Goal: Task Accomplishment & Management: Manage account settings

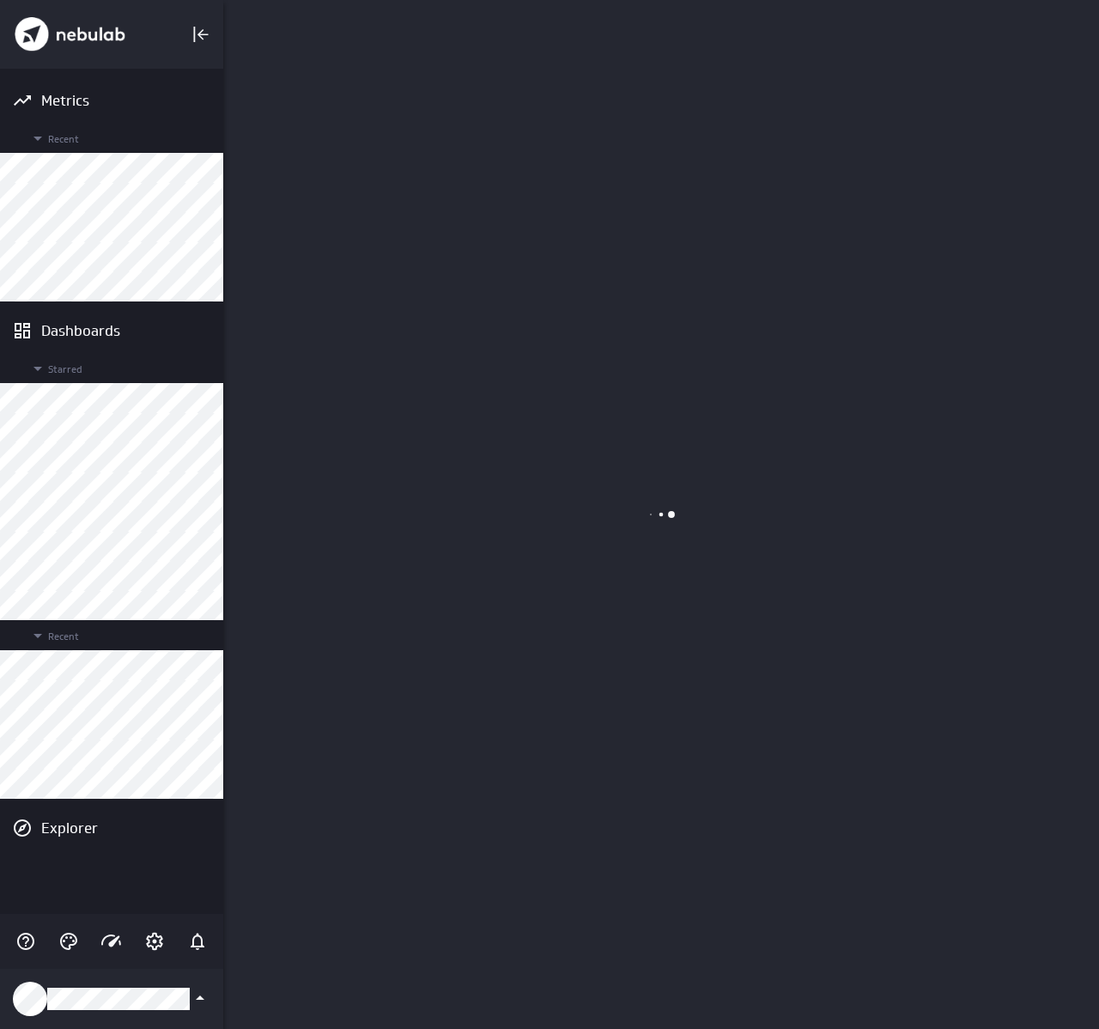
scroll to position [1030, 877]
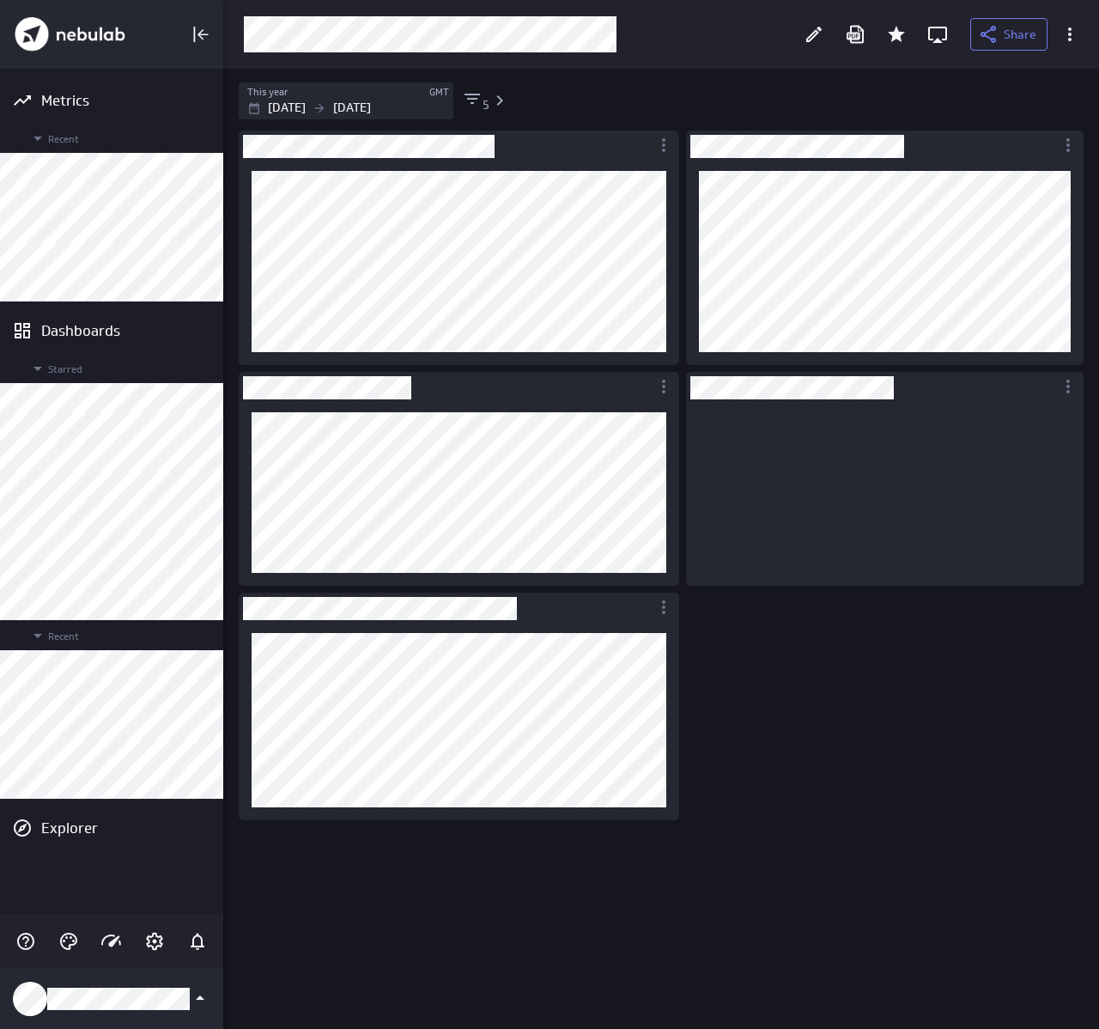
scroll to position [161, 373]
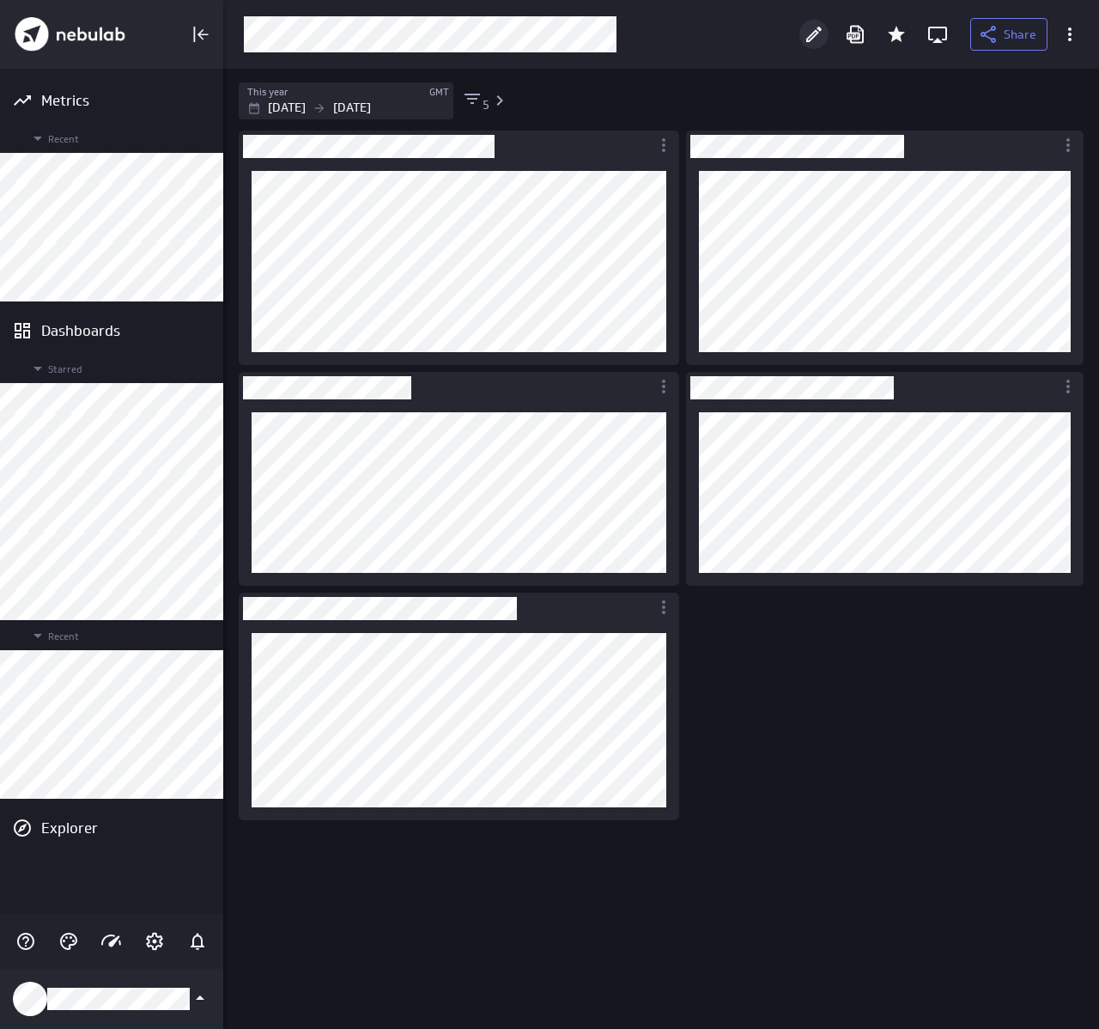
click at [810, 40] on icon "Edit" at bounding box center [813, 34] width 15 height 15
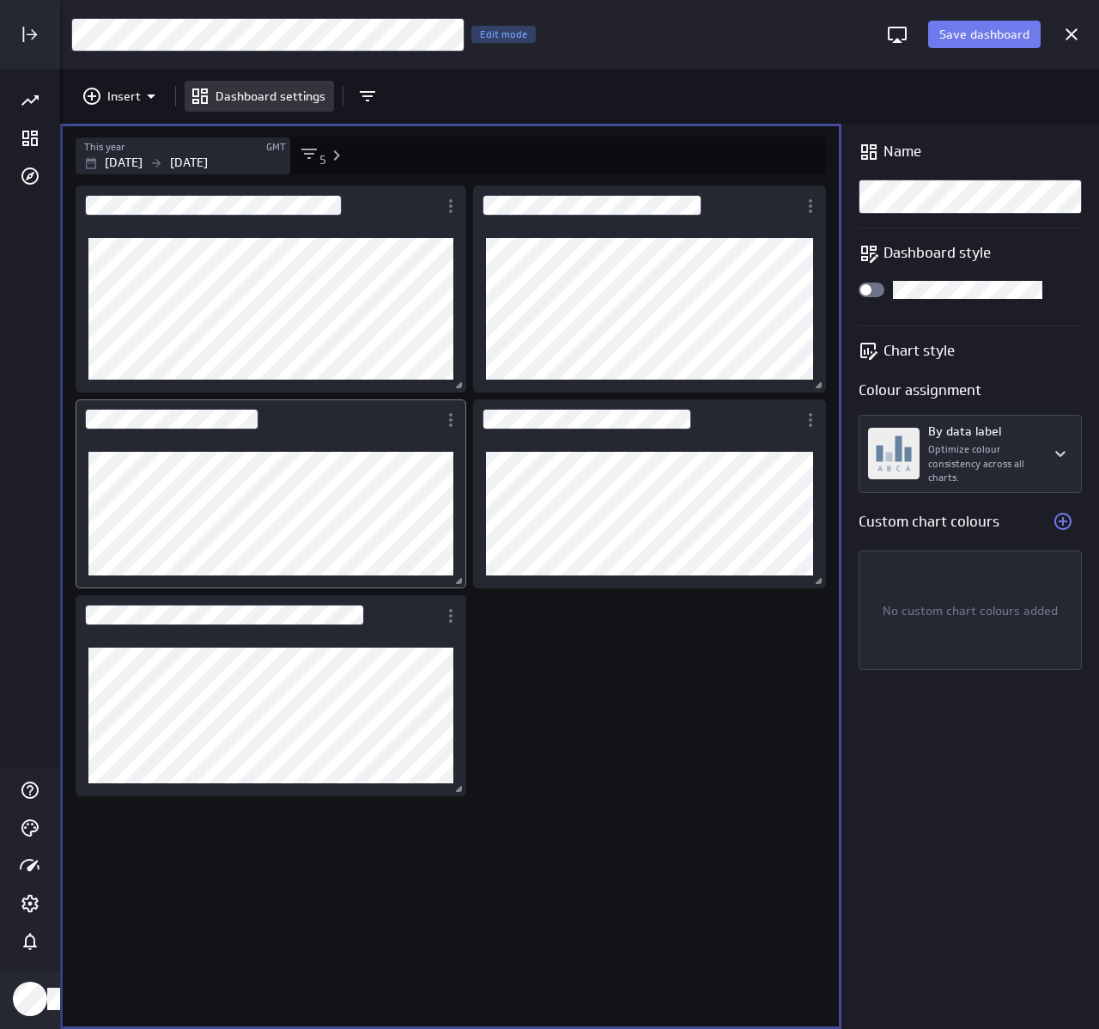
drag, startPoint x: 355, startPoint y: 437, endPoint x: 398, endPoint y: 440, distance: 43.9
click at [355, 437] on div "Dashboard Widget" at bounding box center [257, 419] width 362 height 40
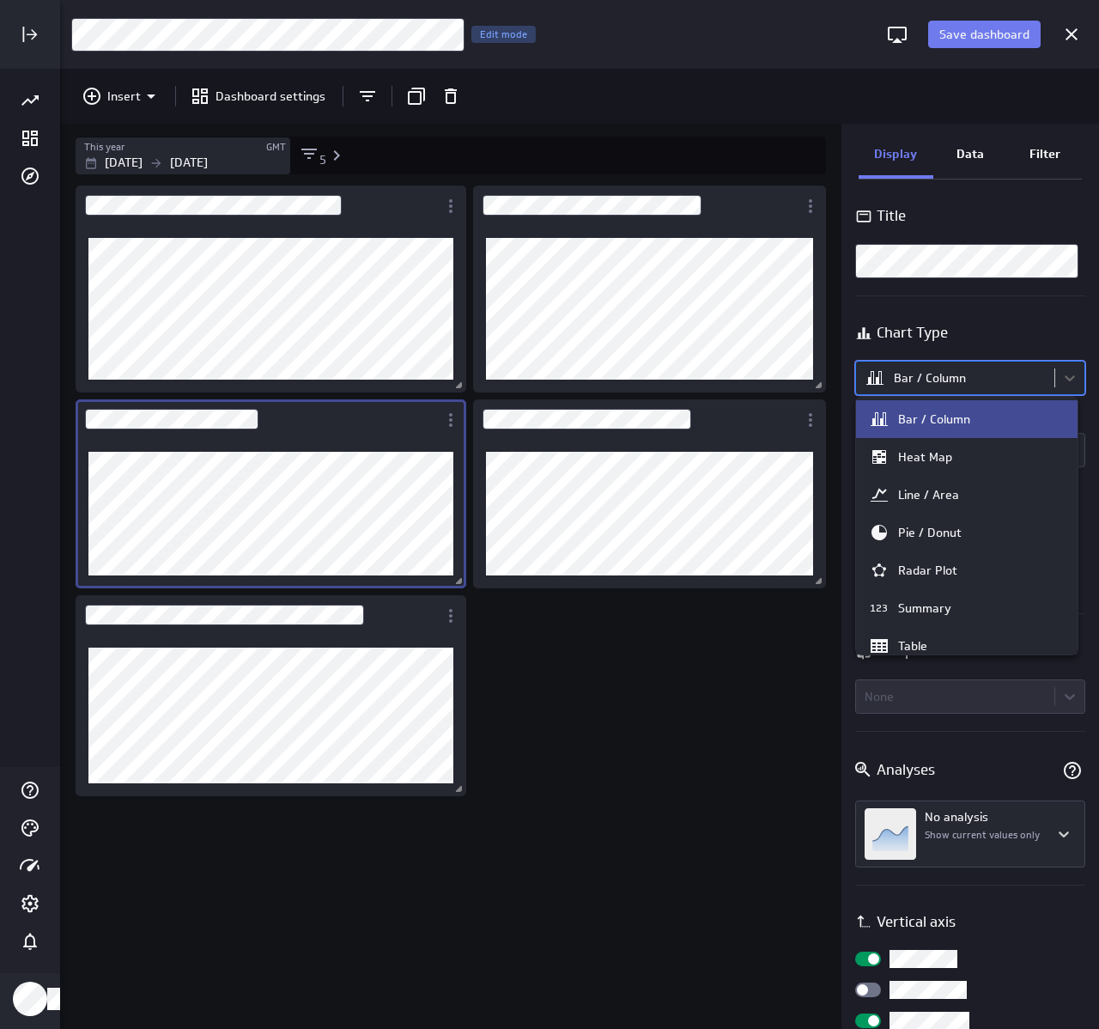
click at [946, 391] on body "Save dashboard [Sales] Performance by Geography Edit mode Insert Dashboard sett…" at bounding box center [549, 514] width 1099 height 1029
click at [947, 537] on div "Pie / Donut" at bounding box center [930, 532] width 64 height 15
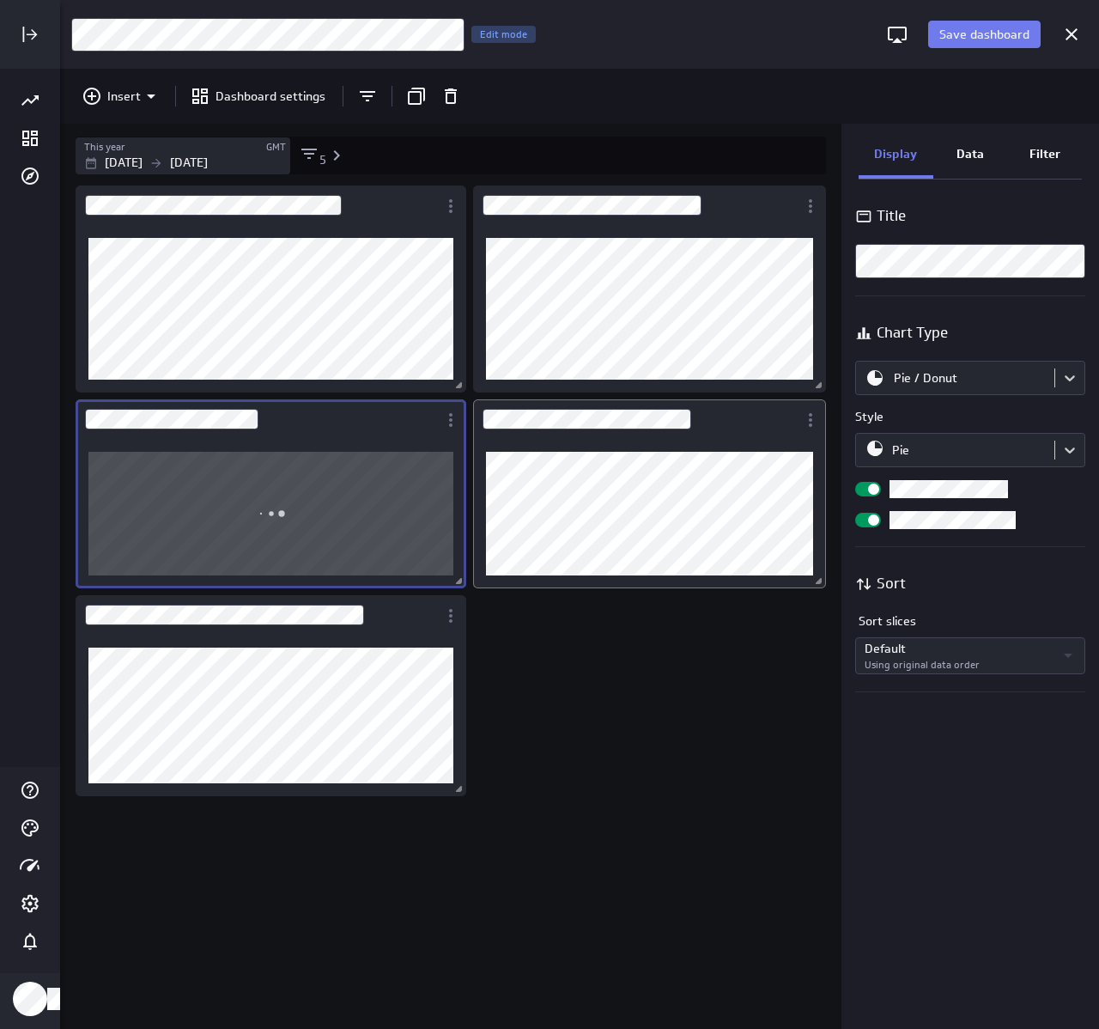
click at [744, 435] on div "Dashboard Widget" at bounding box center [635, 419] width 325 height 40
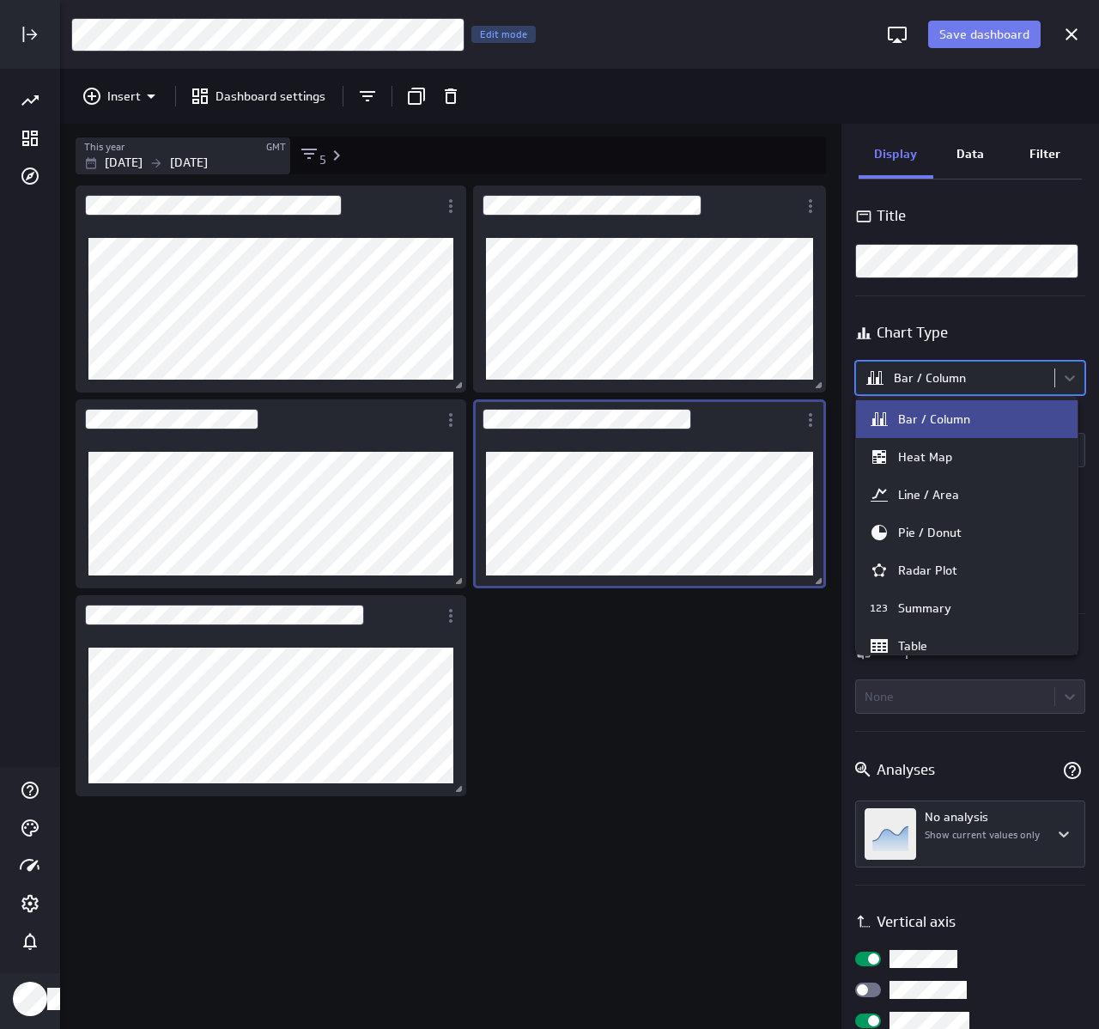
click at [966, 362] on body "Save dashboard [Sales] Performance by Geography Edit mode Insert Dashboard sett…" at bounding box center [549, 514] width 1099 height 1029
click at [946, 533] on div "Pie / Donut" at bounding box center [930, 532] width 64 height 15
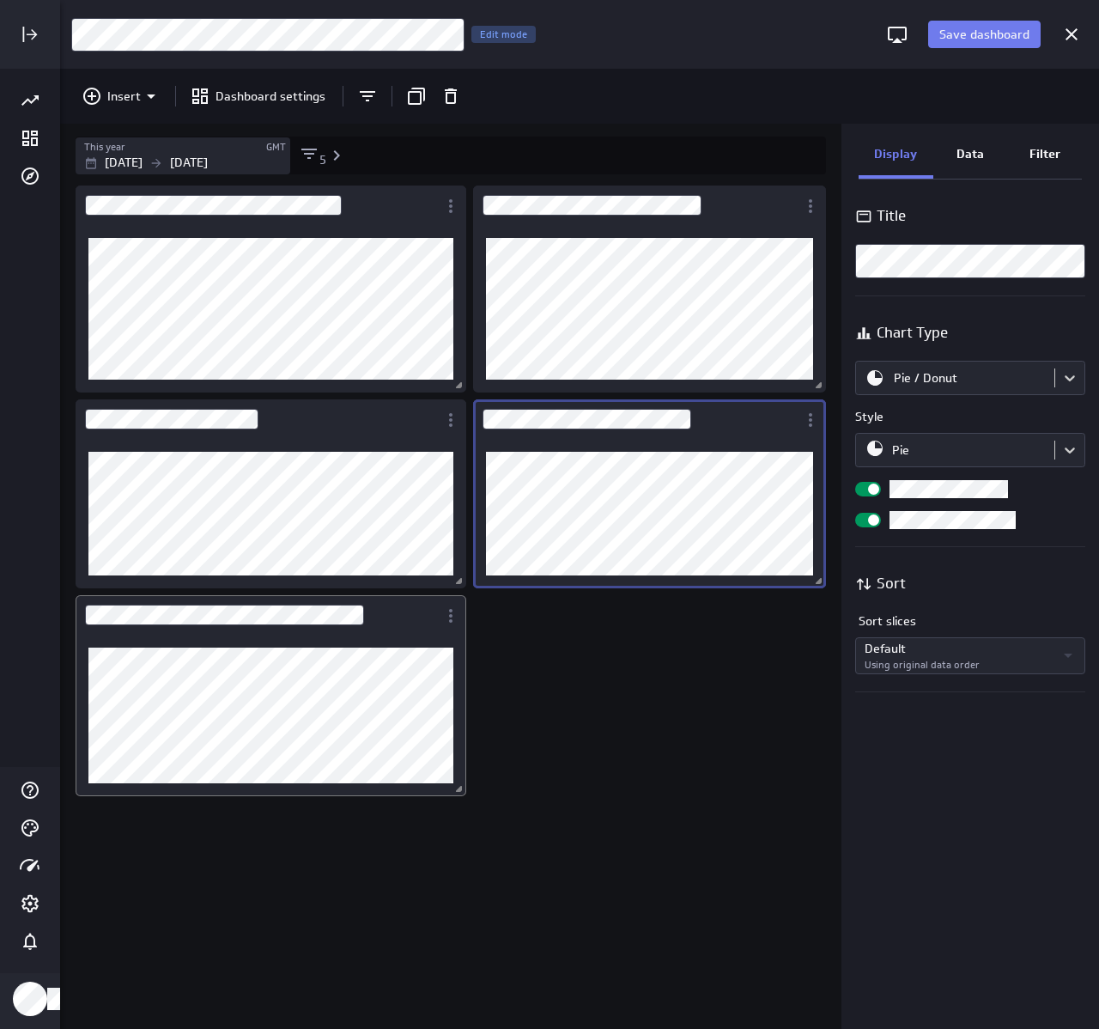
click at [379, 617] on div "Dashboard Widget" at bounding box center [257, 615] width 362 height 40
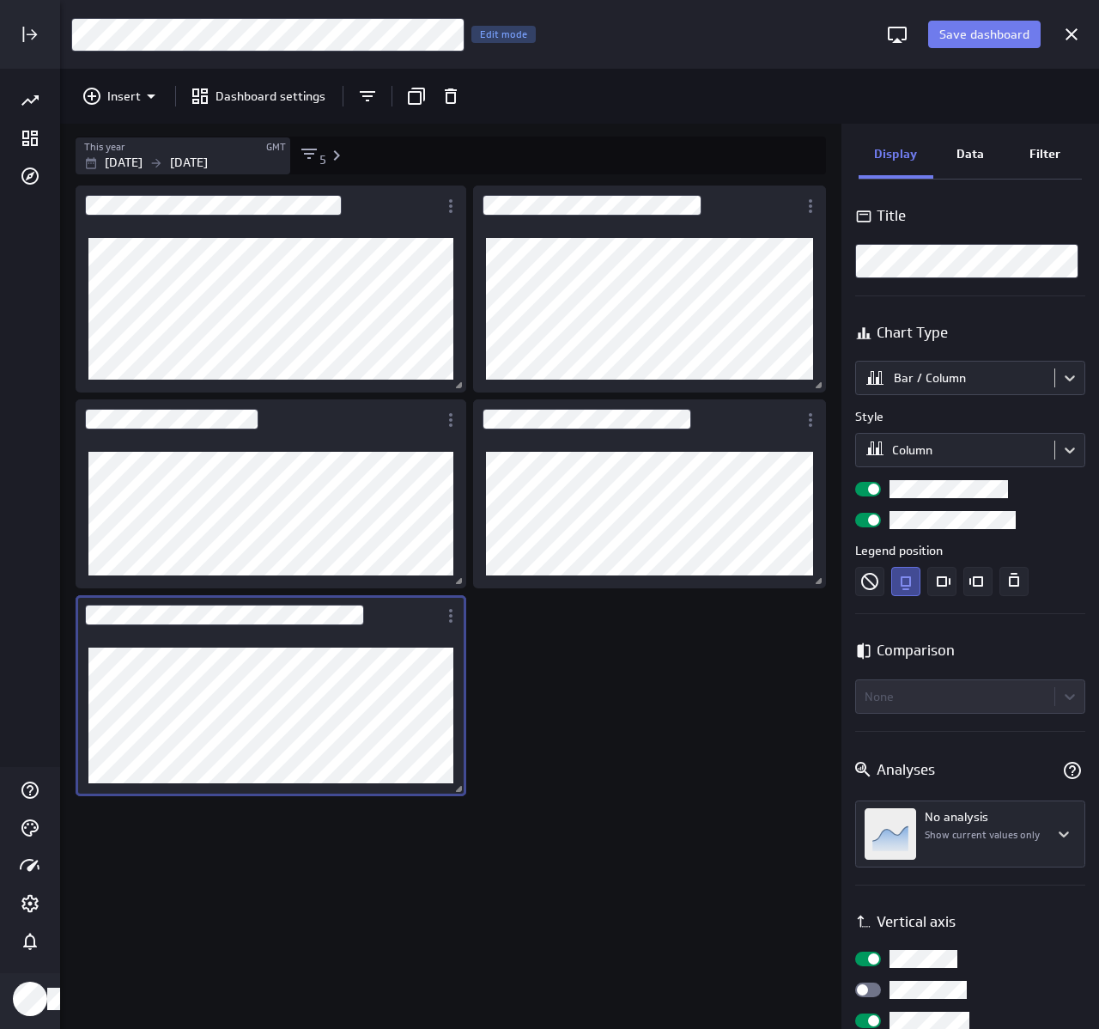
click at [982, 152] on p "Data" at bounding box center [970, 154] width 27 height 18
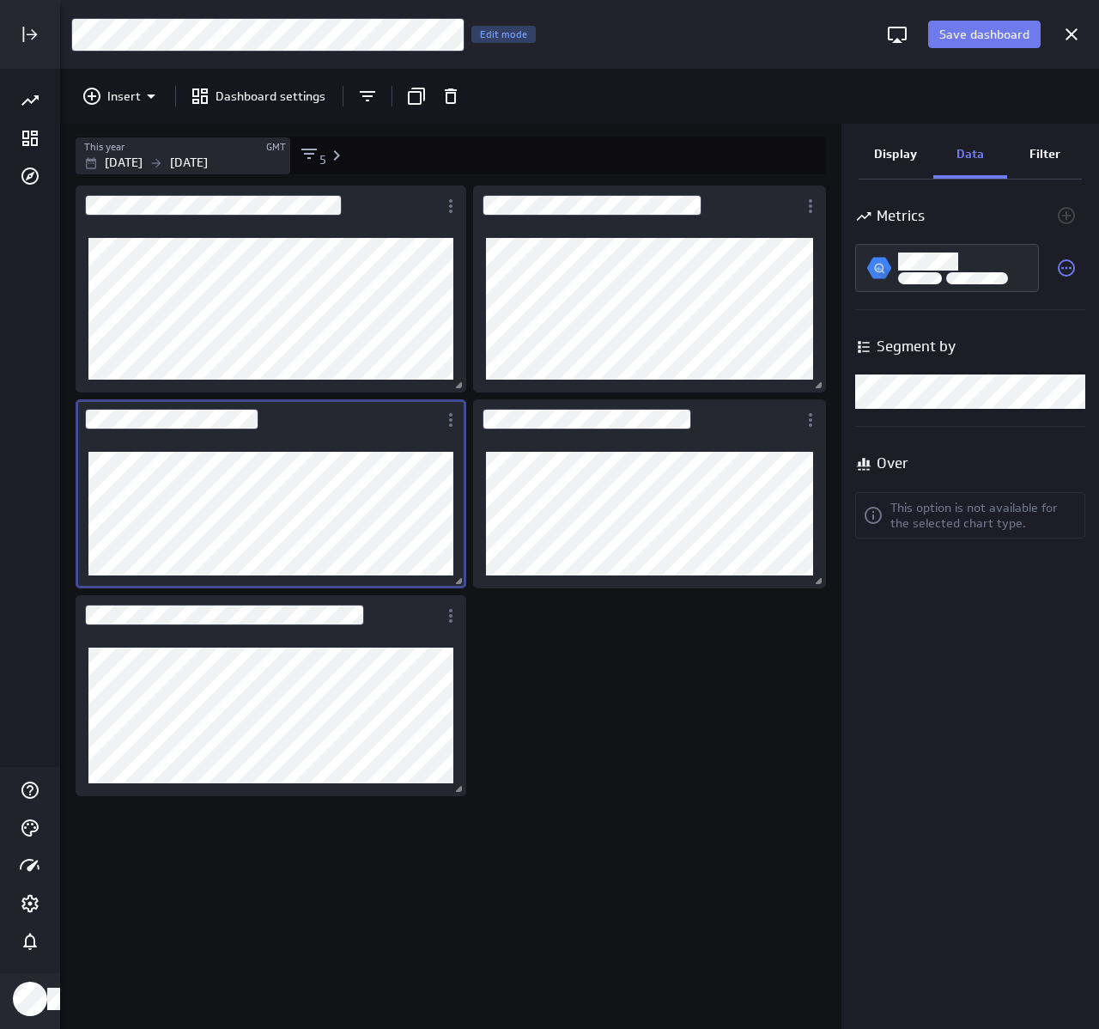
click at [301, 425] on div "Dashboard Widget" at bounding box center [257, 419] width 362 height 40
click at [1086, 25] on div at bounding box center [1072, 34] width 38 height 38
click at [1080, 30] on icon "Cancel" at bounding box center [1071, 34] width 21 height 21
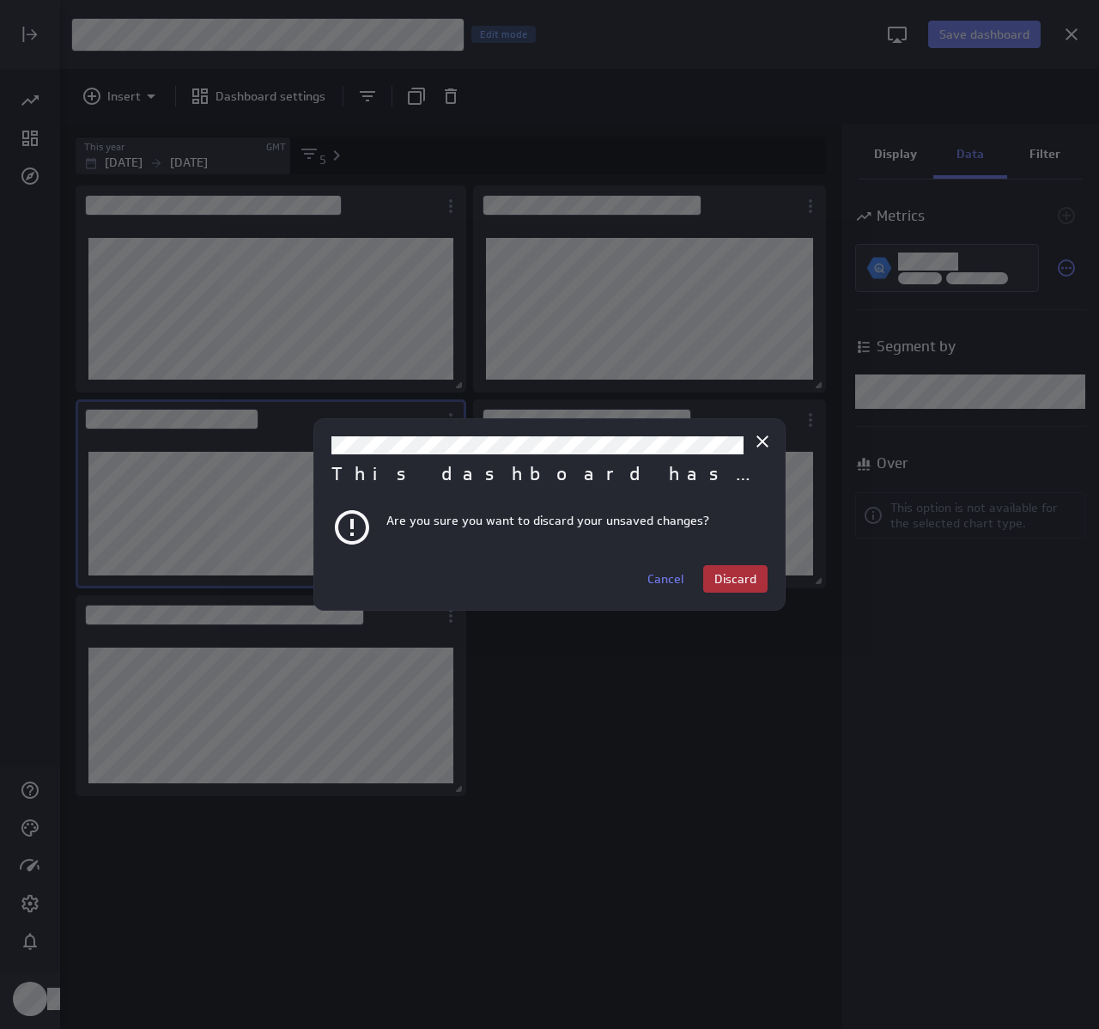
click at [739, 574] on span "Discard" at bounding box center [736, 578] width 42 height 15
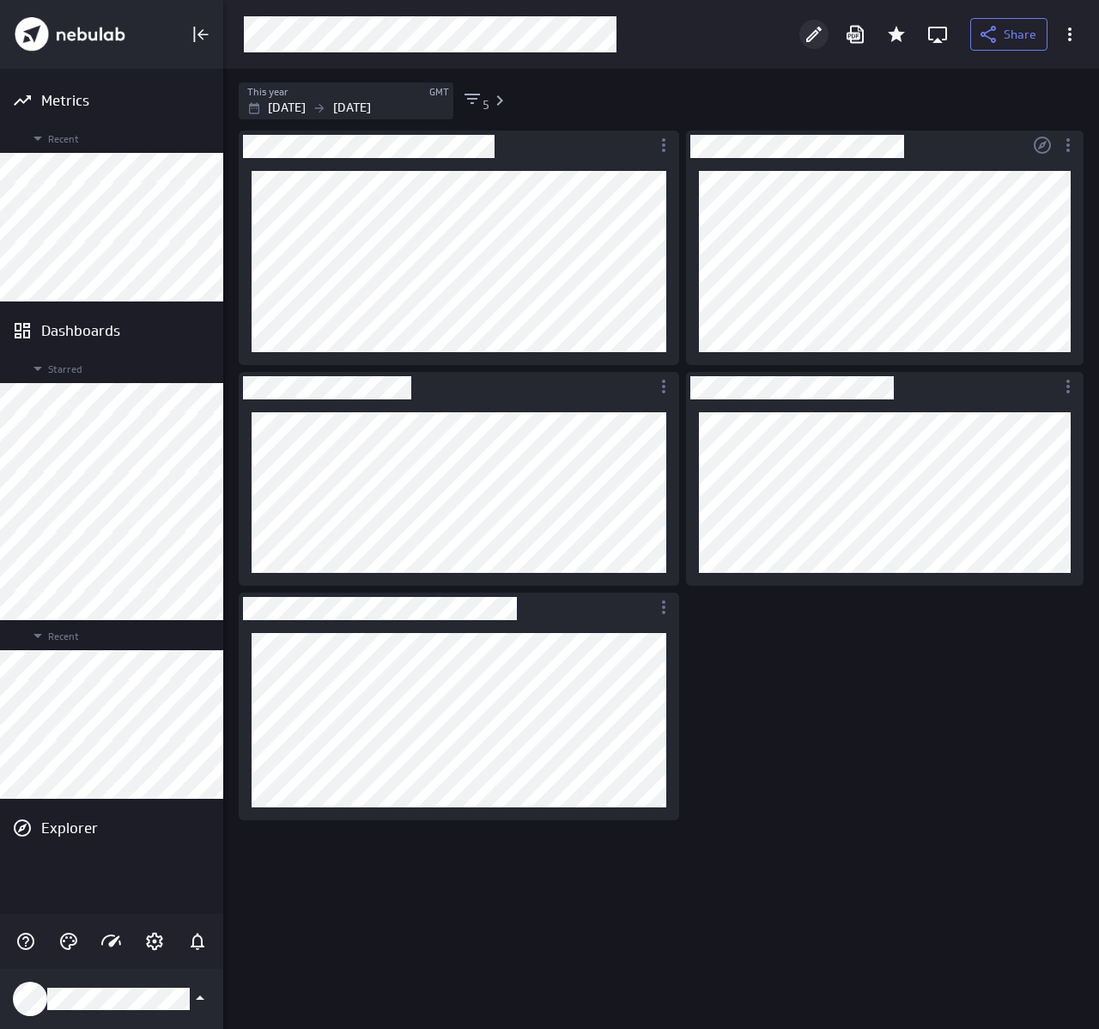
click at [802, 28] on div "Edit" at bounding box center [814, 34] width 29 height 29
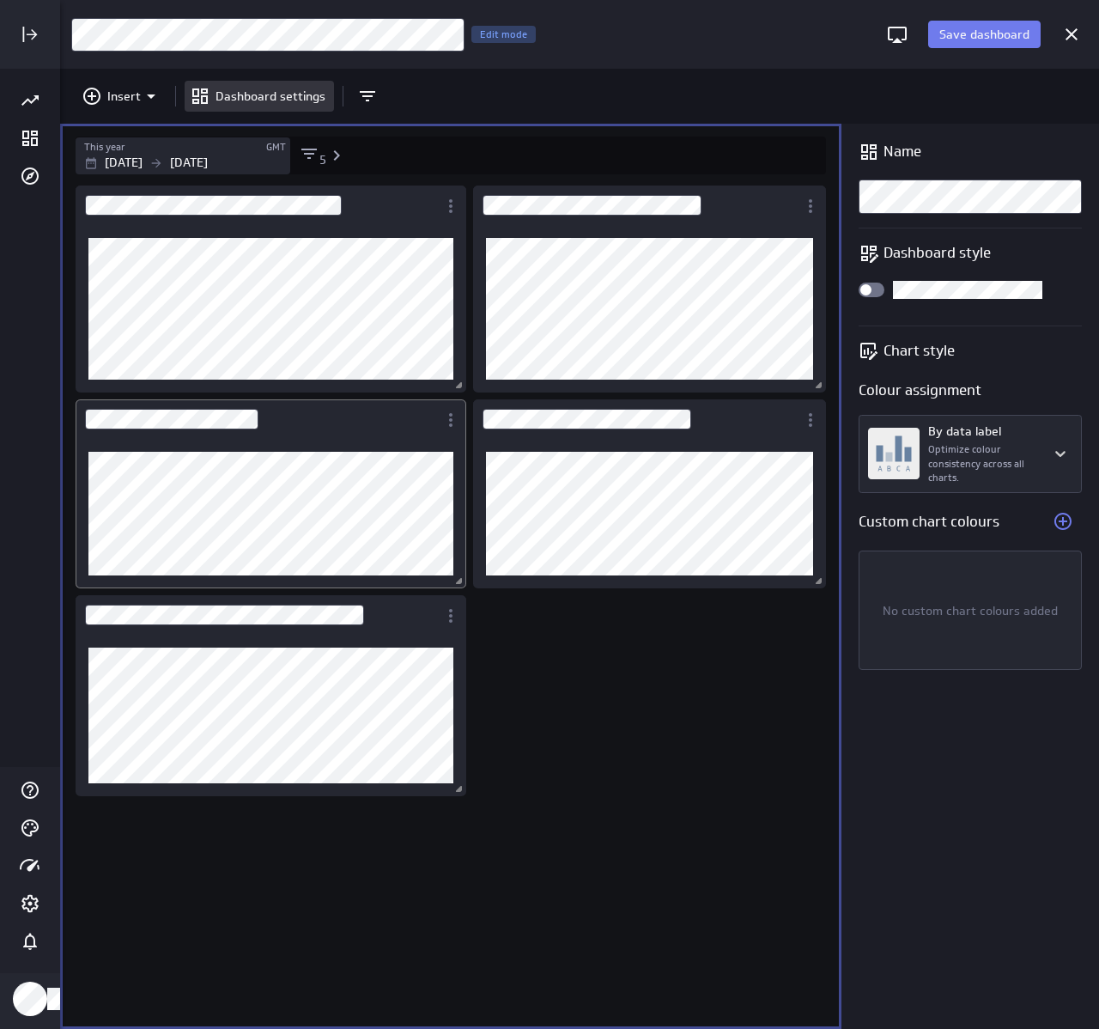
click at [302, 410] on div "Dashboard Widget" at bounding box center [257, 419] width 362 height 40
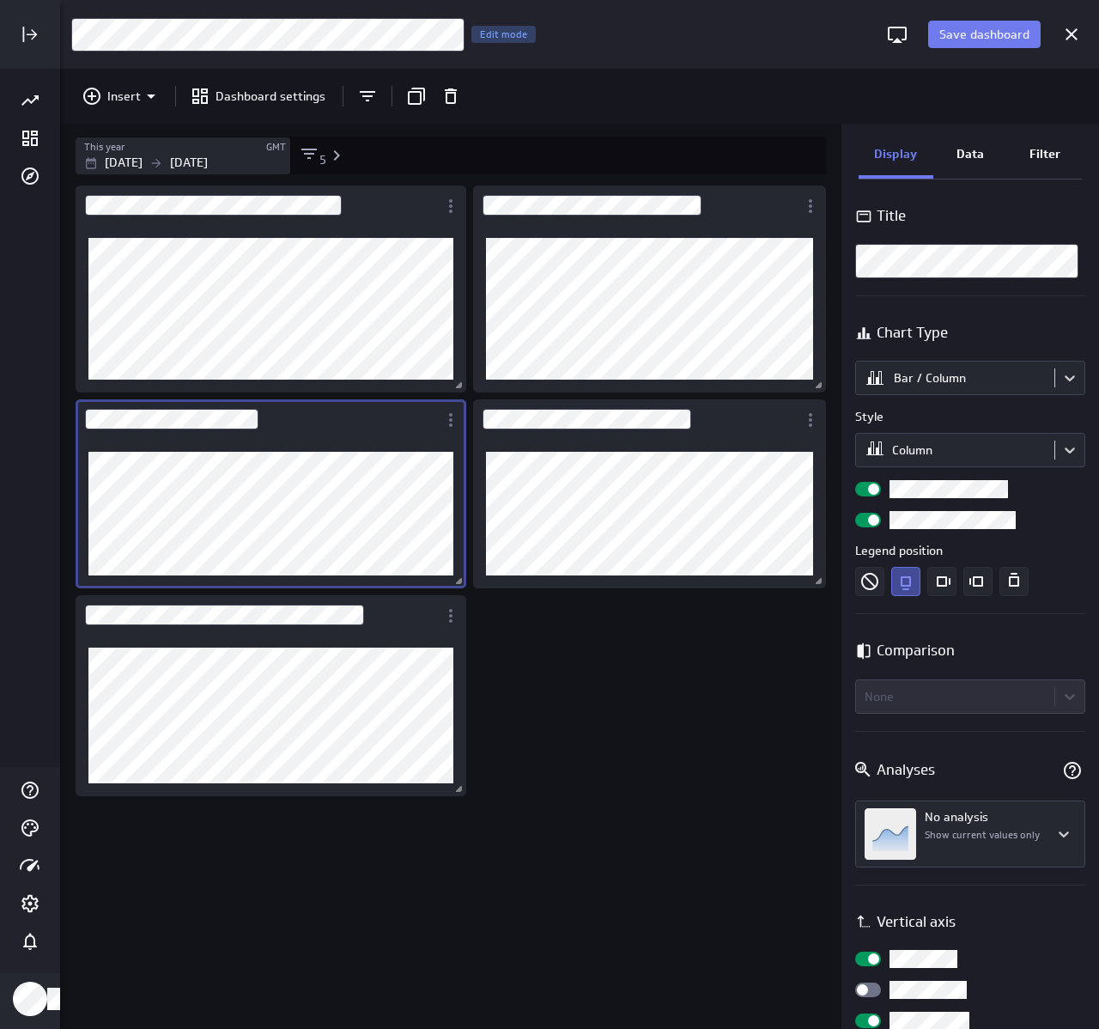
click at [976, 163] on div "Data" at bounding box center [971, 155] width 75 height 46
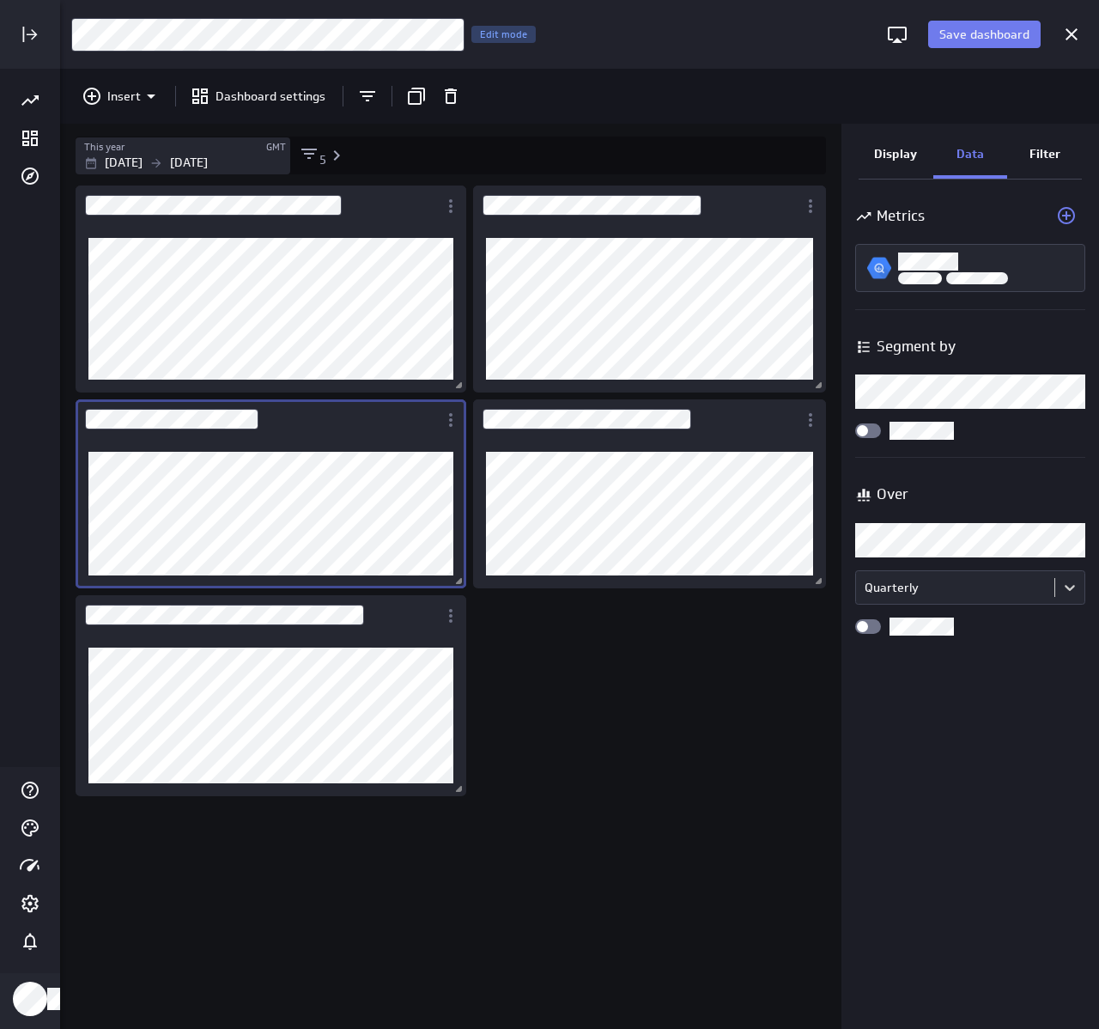
click at [946, 390] on body "Save dashboard [Sales] Performance by Geography Edit mode Insert Dashboard sett…" at bounding box center [549, 514] width 1099 height 1029
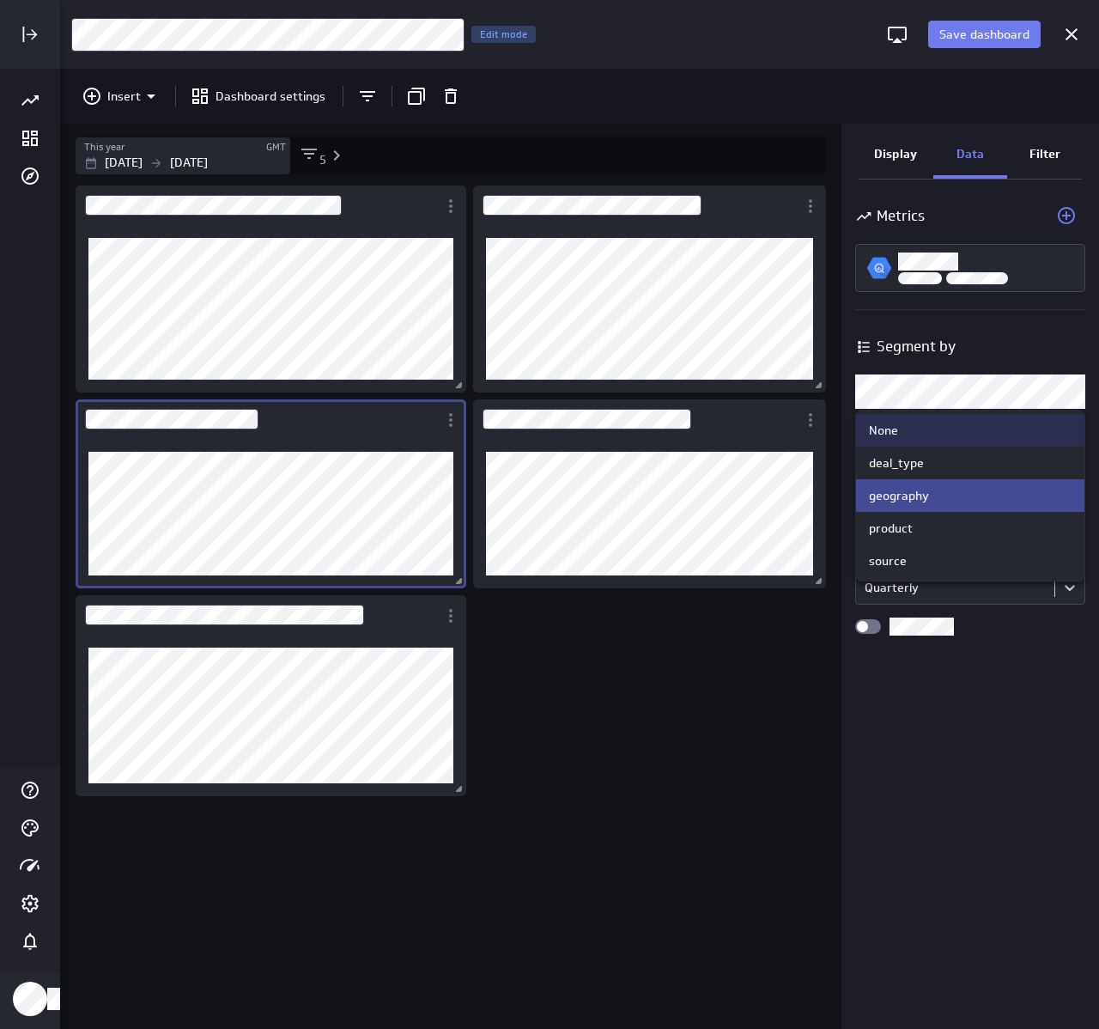
click at [946, 390] on div at bounding box center [549, 514] width 1099 height 1029
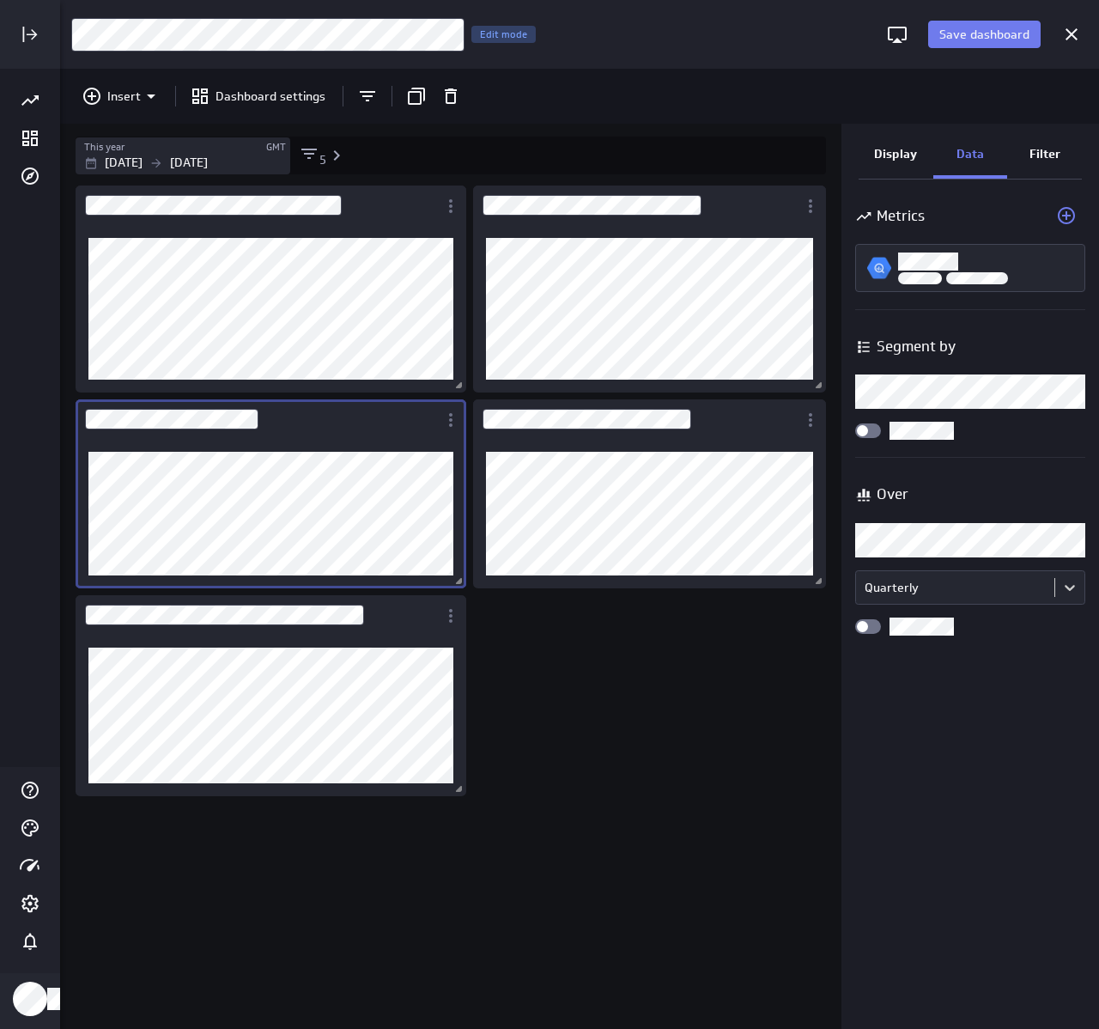
click at [961, 611] on div "Over Over Quarterly" at bounding box center [970, 555] width 230 height 160
click at [964, 597] on body "Save dashboard [Sales] Performance by Geography Edit mode Insert Dashboard sett…" at bounding box center [549, 514] width 1099 height 1029
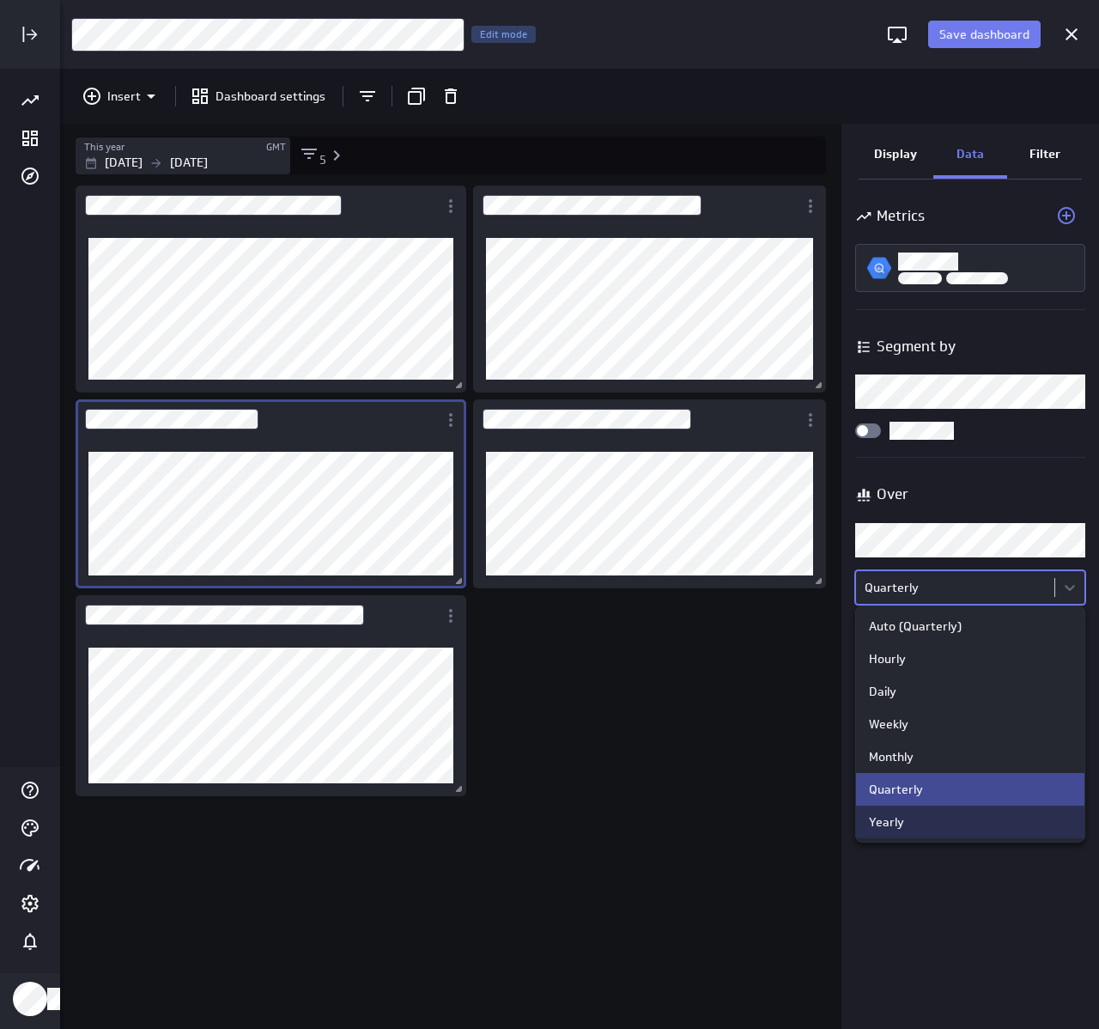
click at [902, 830] on div "Yearly" at bounding box center [886, 821] width 35 height 15
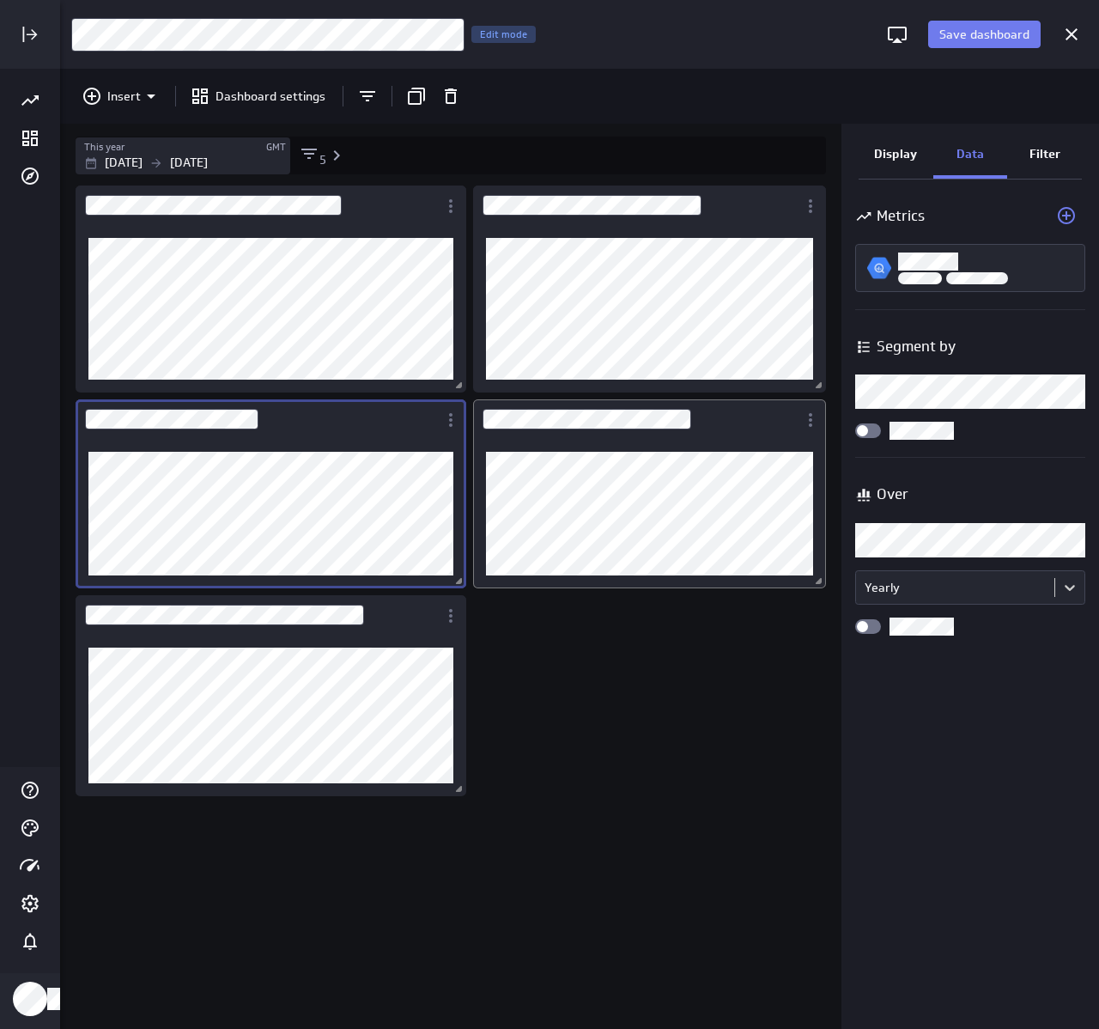
click at [698, 426] on div "Dashboard Widget" at bounding box center [635, 419] width 325 height 40
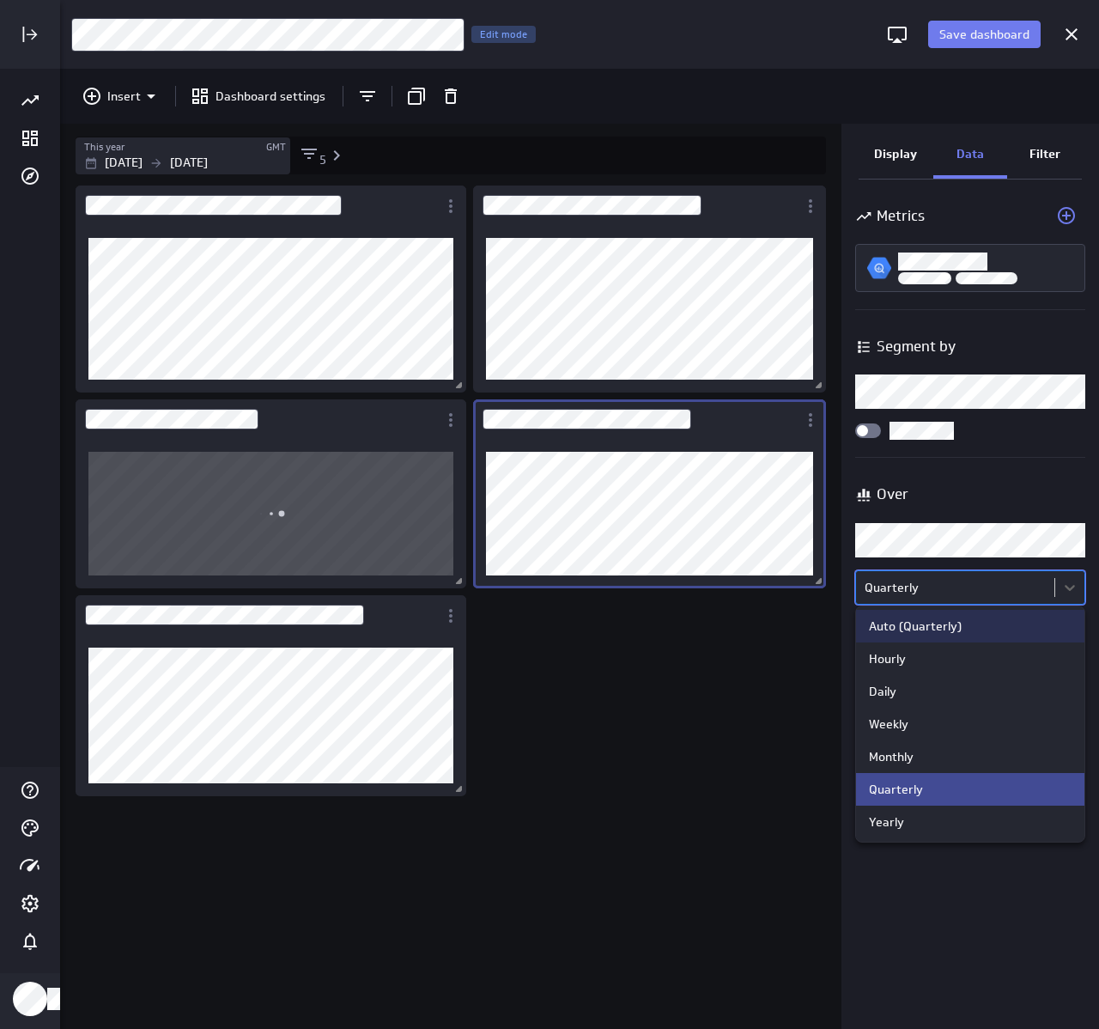
click at [964, 590] on body "Save dashboard [Sales] Performance by Geography Edit mode Insert Dashboard sett…" at bounding box center [549, 514] width 1099 height 1029
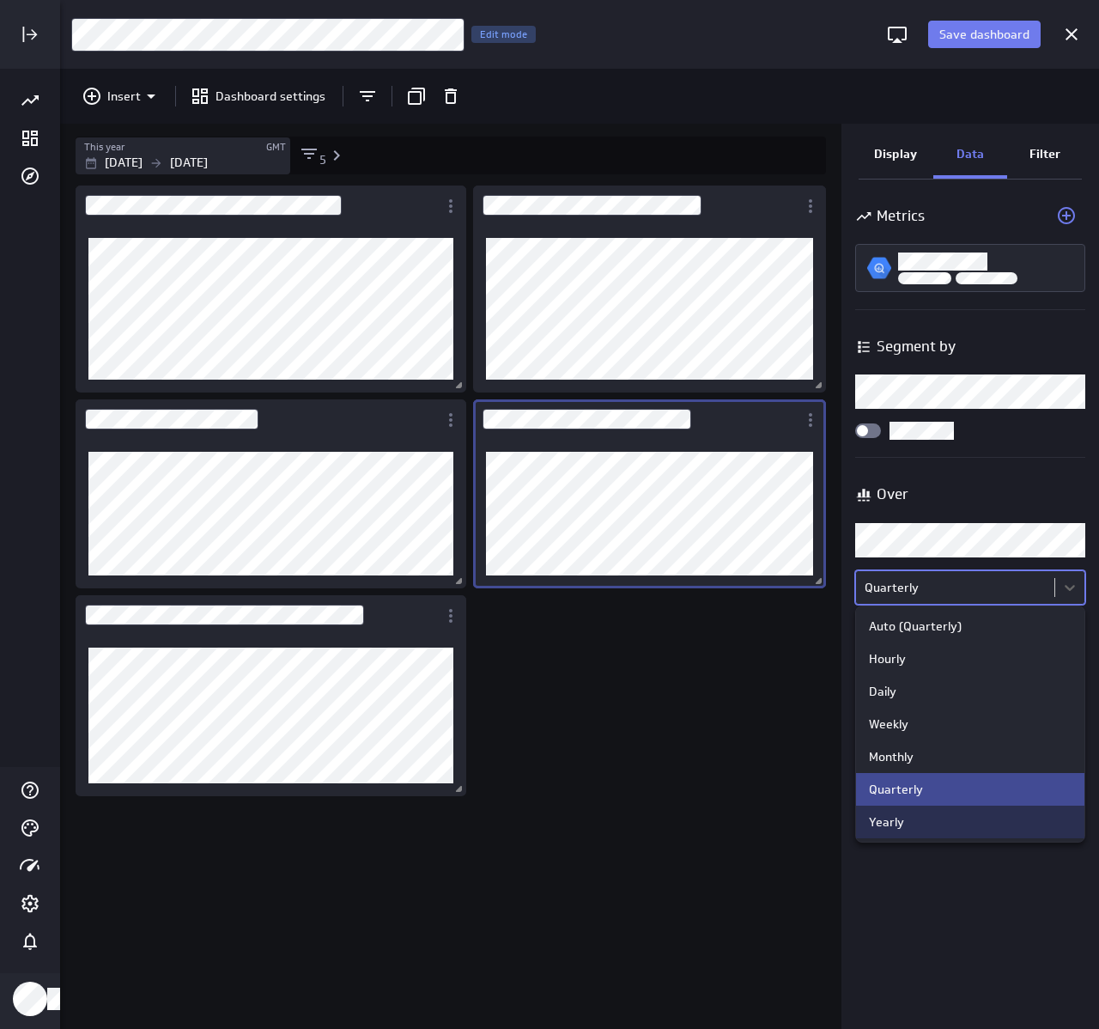
click at [924, 817] on div "Yearly" at bounding box center [970, 821] width 203 height 15
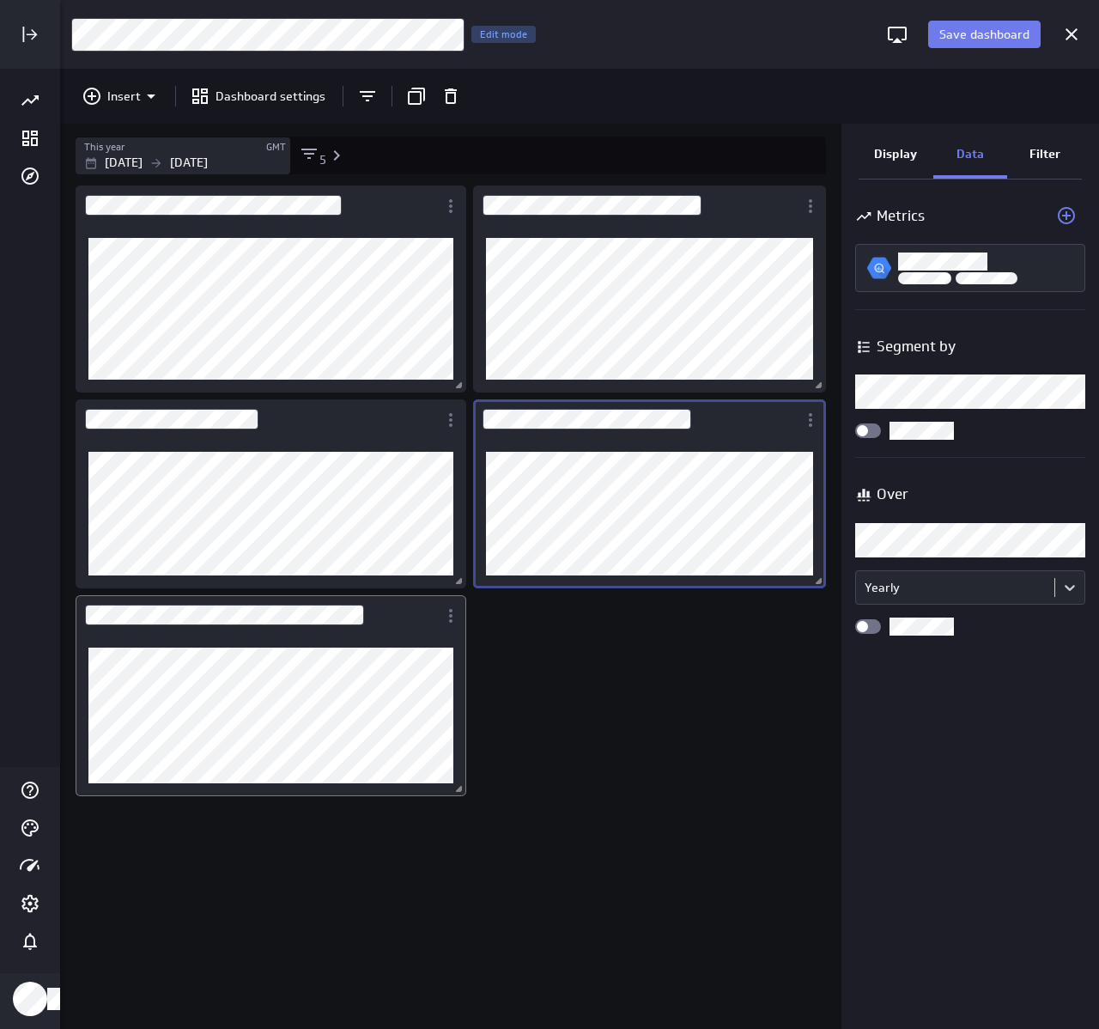
click at [423, 630] on div "Dashboard Widget" at bounding box center [257, 615] width 362 height 40
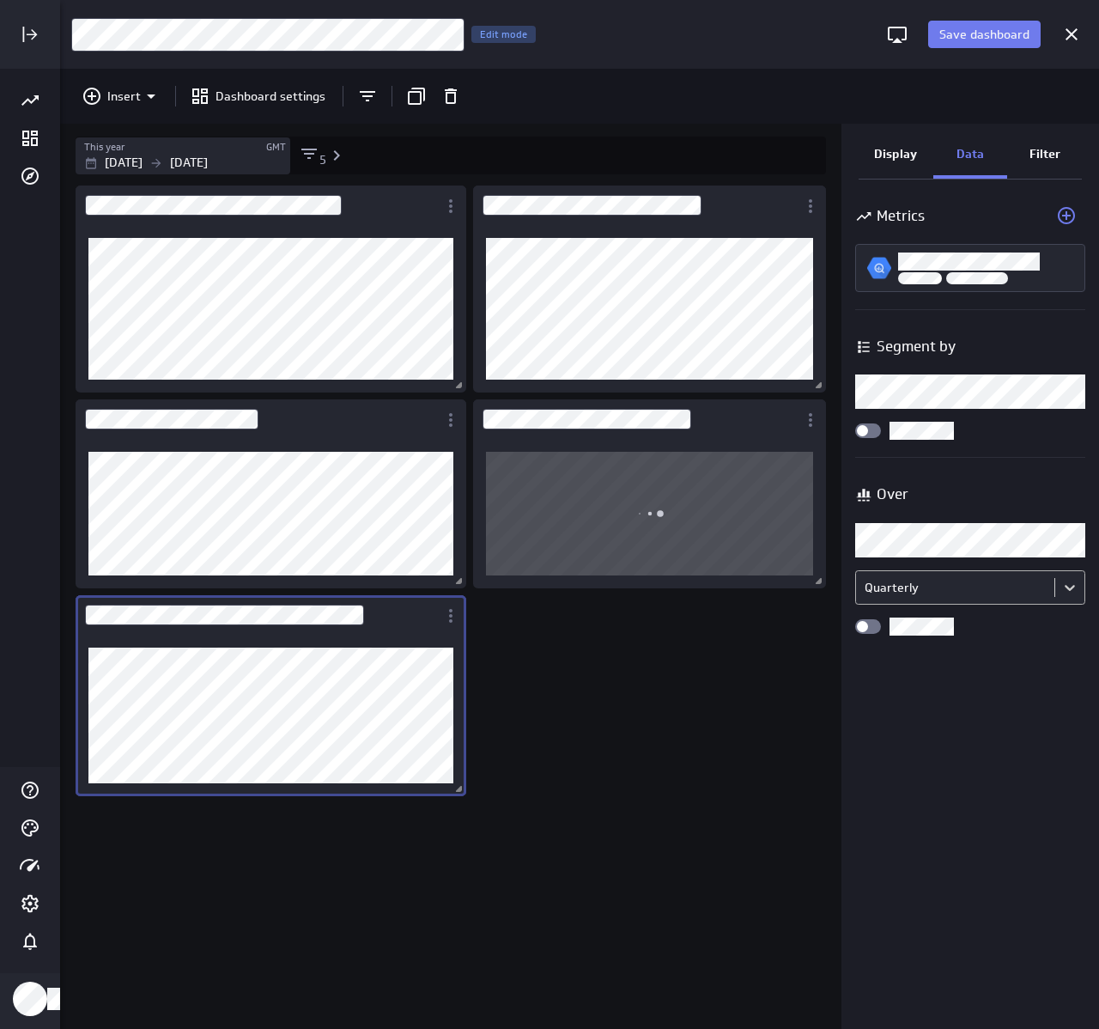
click at [983, 588] on body "Save dashboard [Sales] Performance by Geography Edit mode Insert Dashboard sett…" at bounding box center [549, 514] width 1099 height 1029
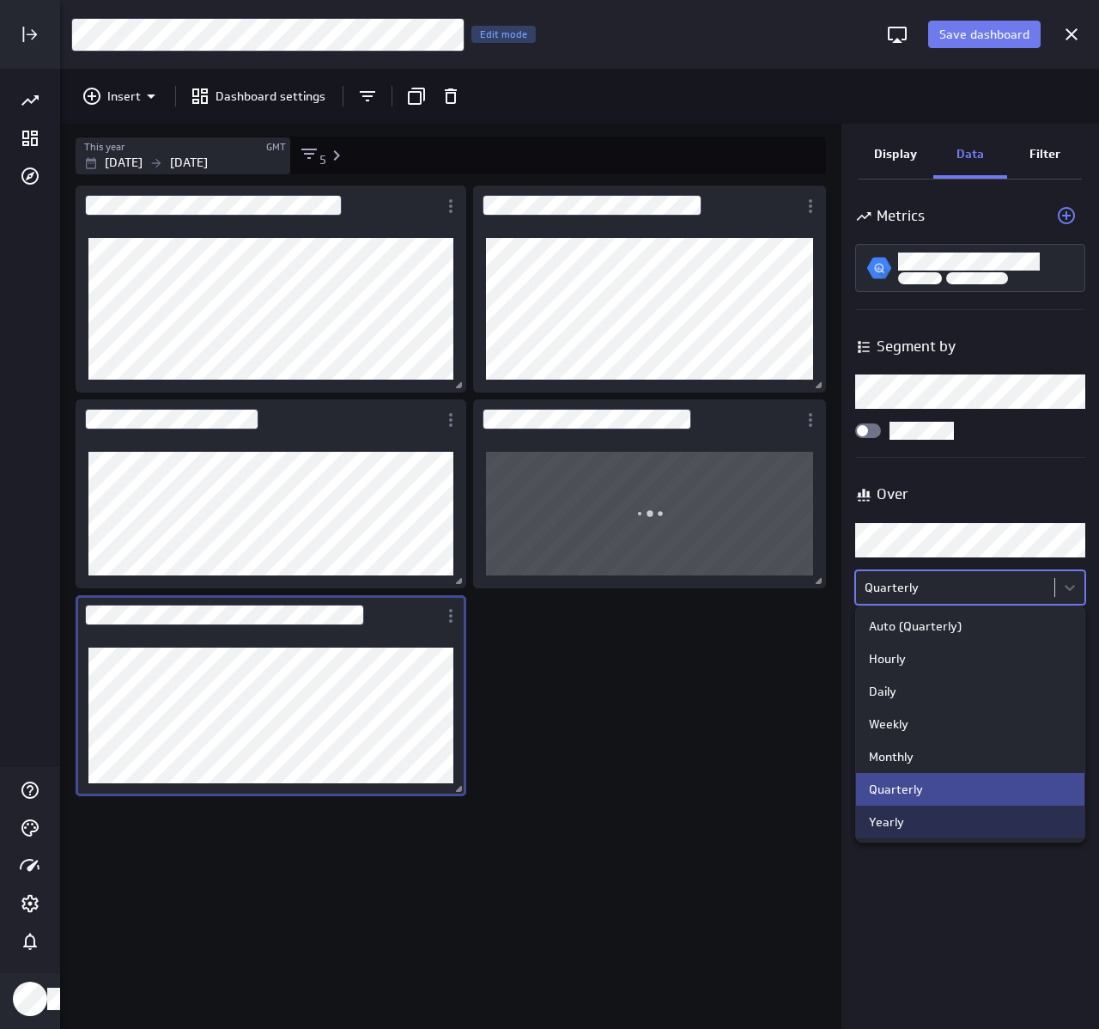
click at [899, 824] on div "Yearly" at bounding box center [886, 821] width 35 height 15
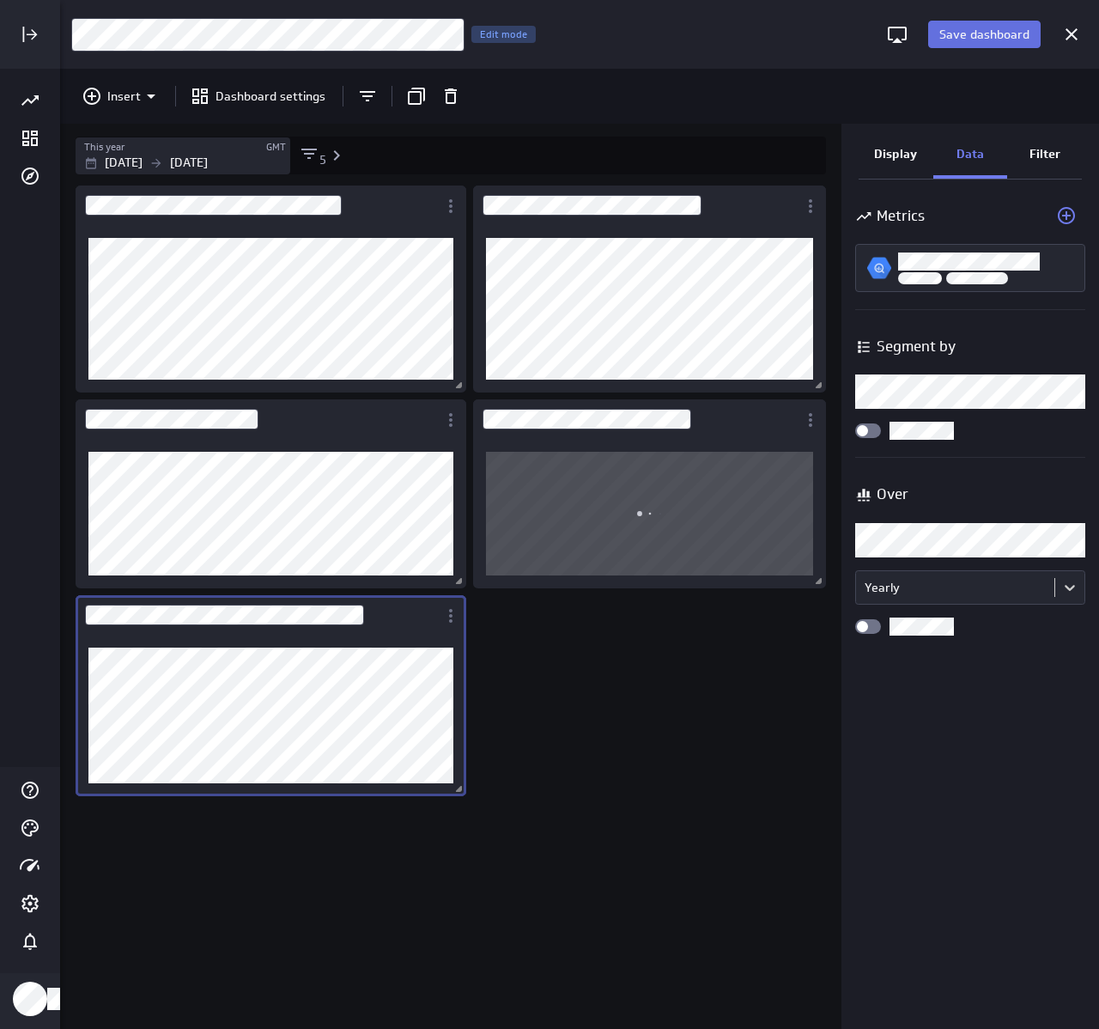
click at [952, 41] on span "Save dashboard" at bounding box center [985, 34] width 90 height 15
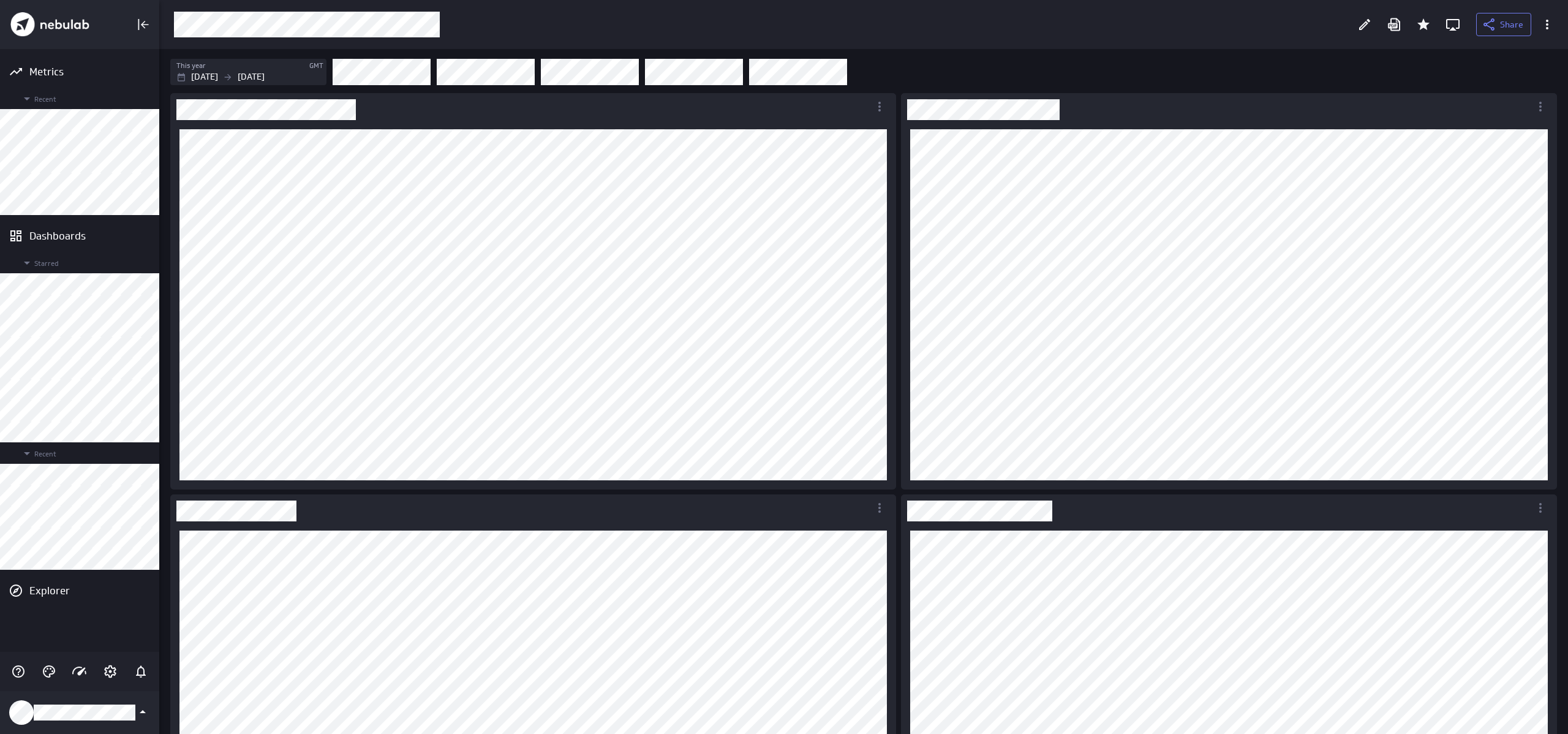
click at [783, 39] on div "Share" at bounding box center [864, 24] width 1396 height 32
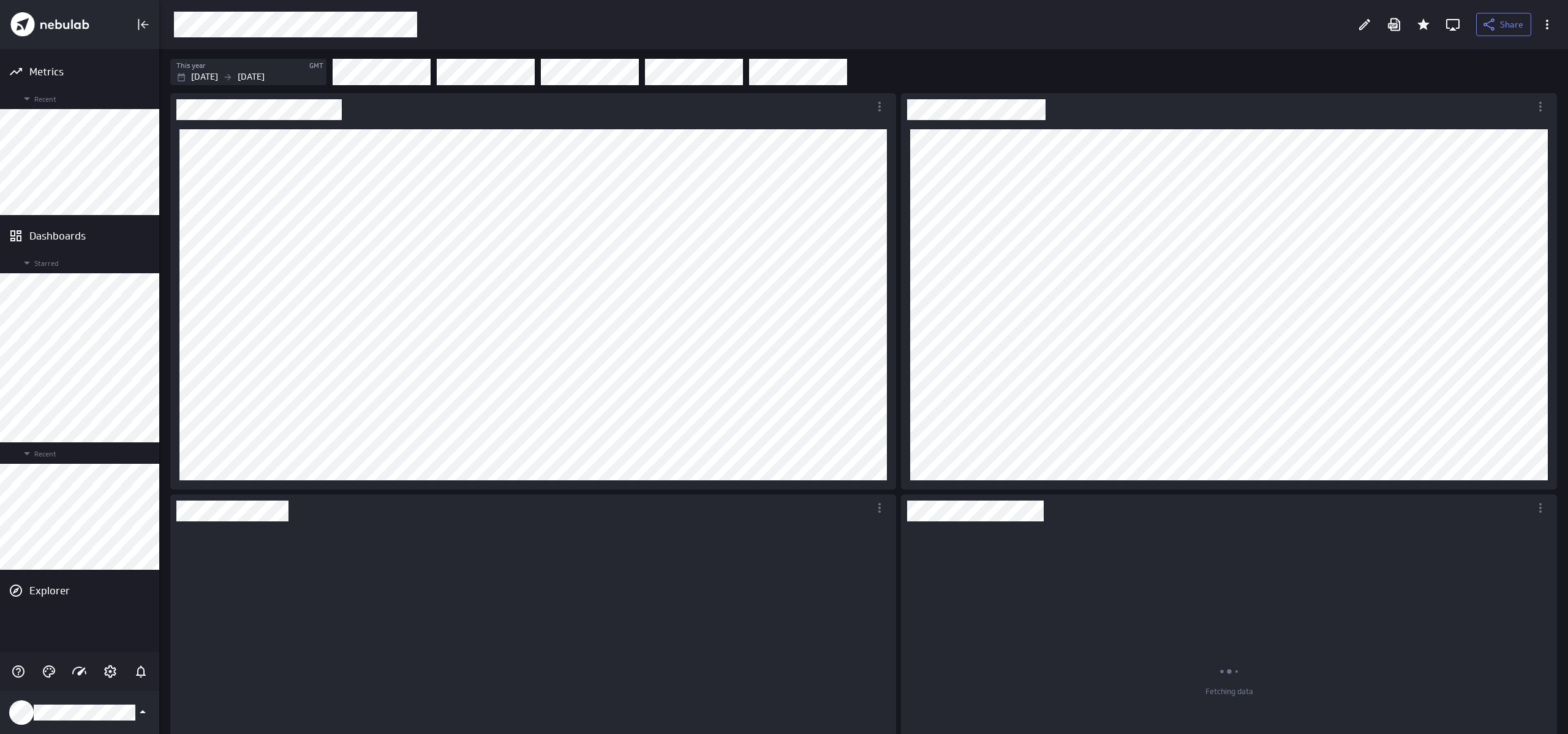
scroll to position [317, 708]
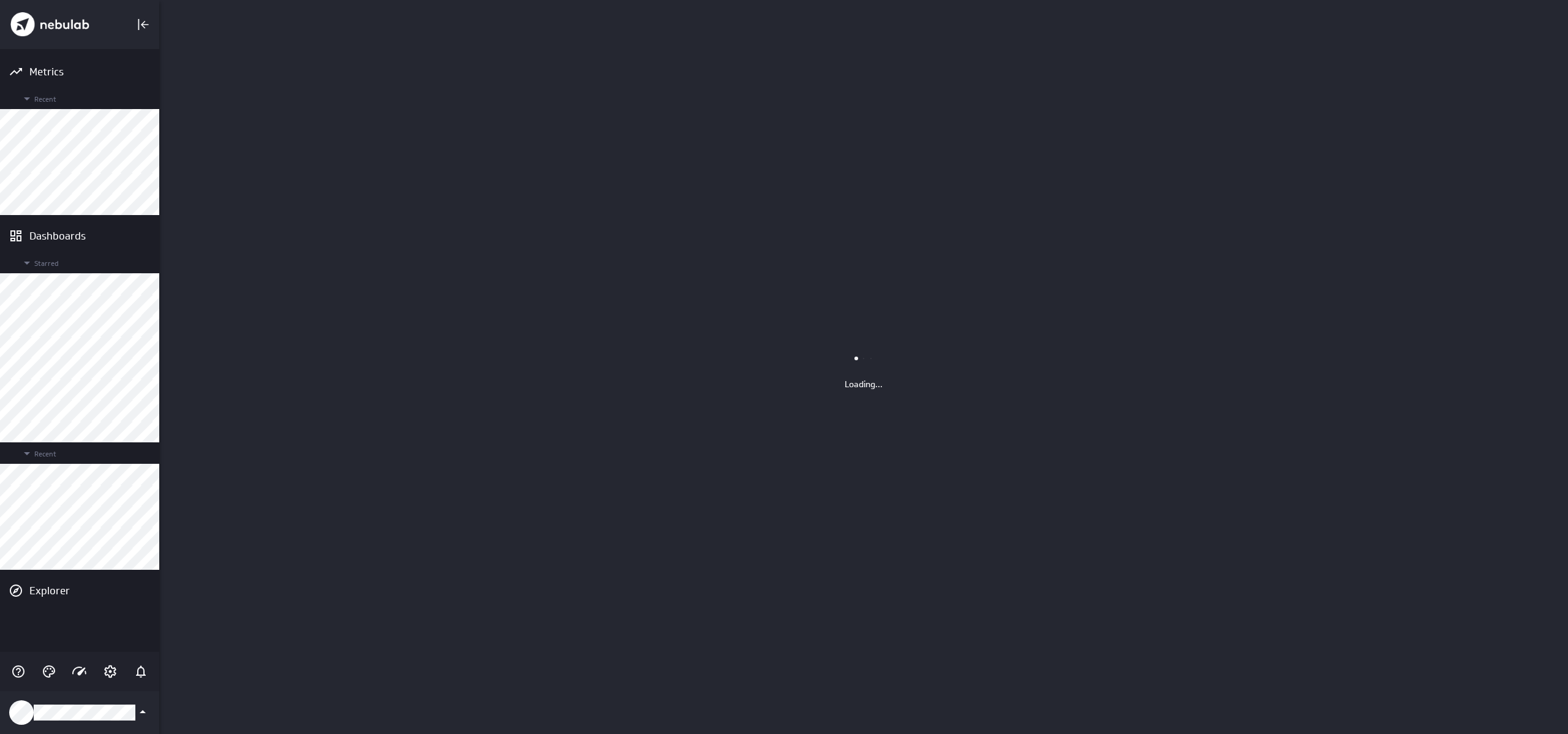
scroll to position [735, 1409]
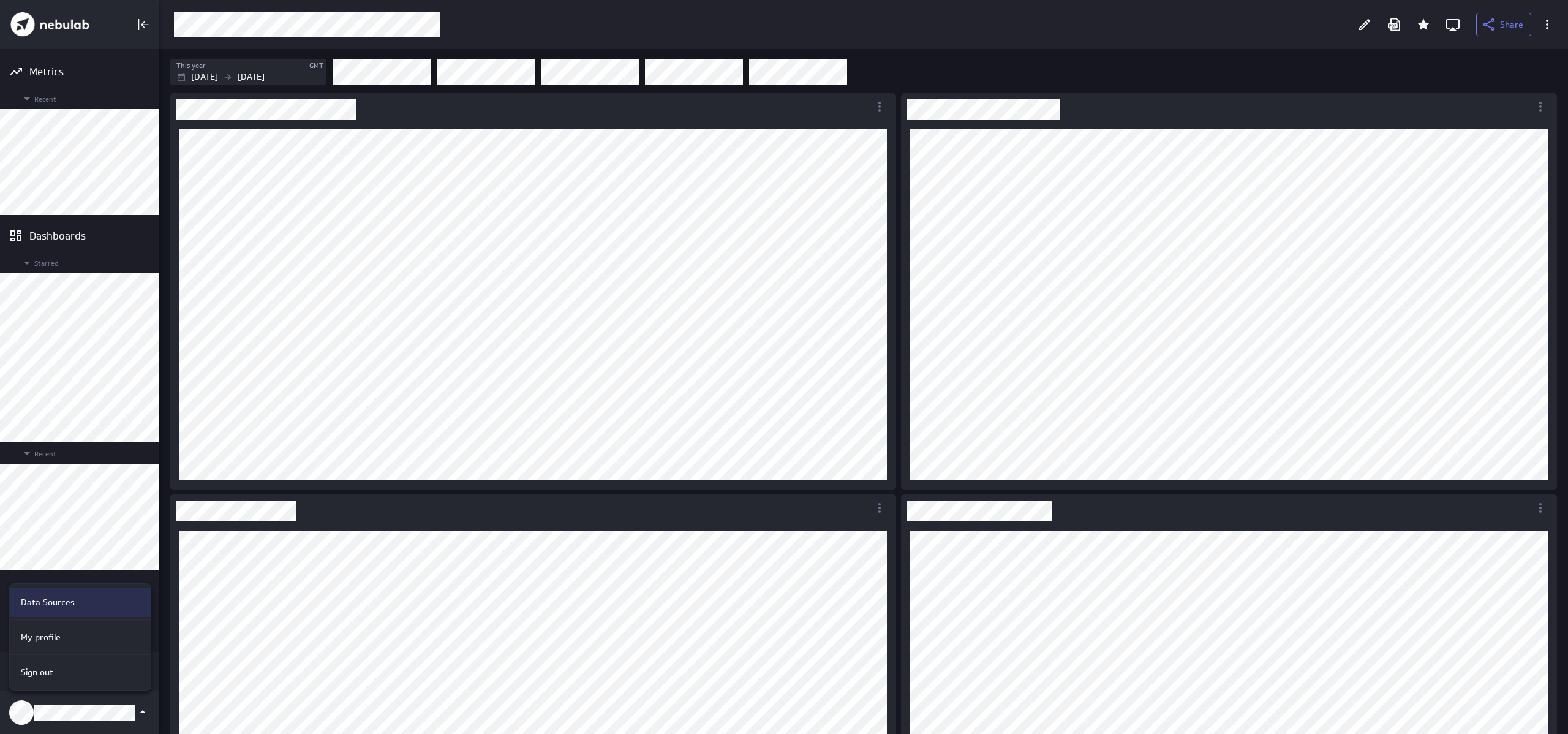
click at [95, 591] on div "Data Sources" at bounding box center [81, 602] width 141 height 29
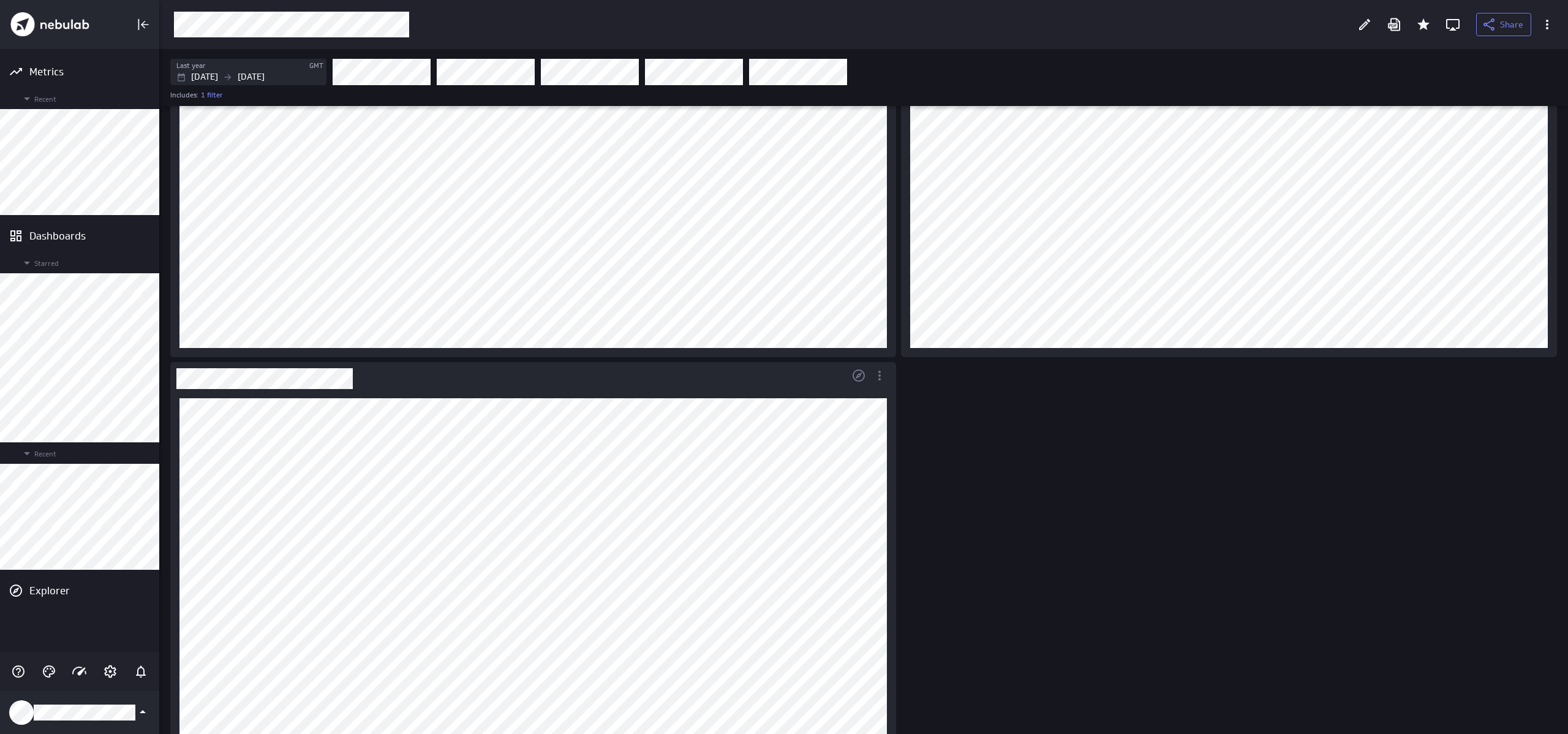
scroll to position [529, 0]
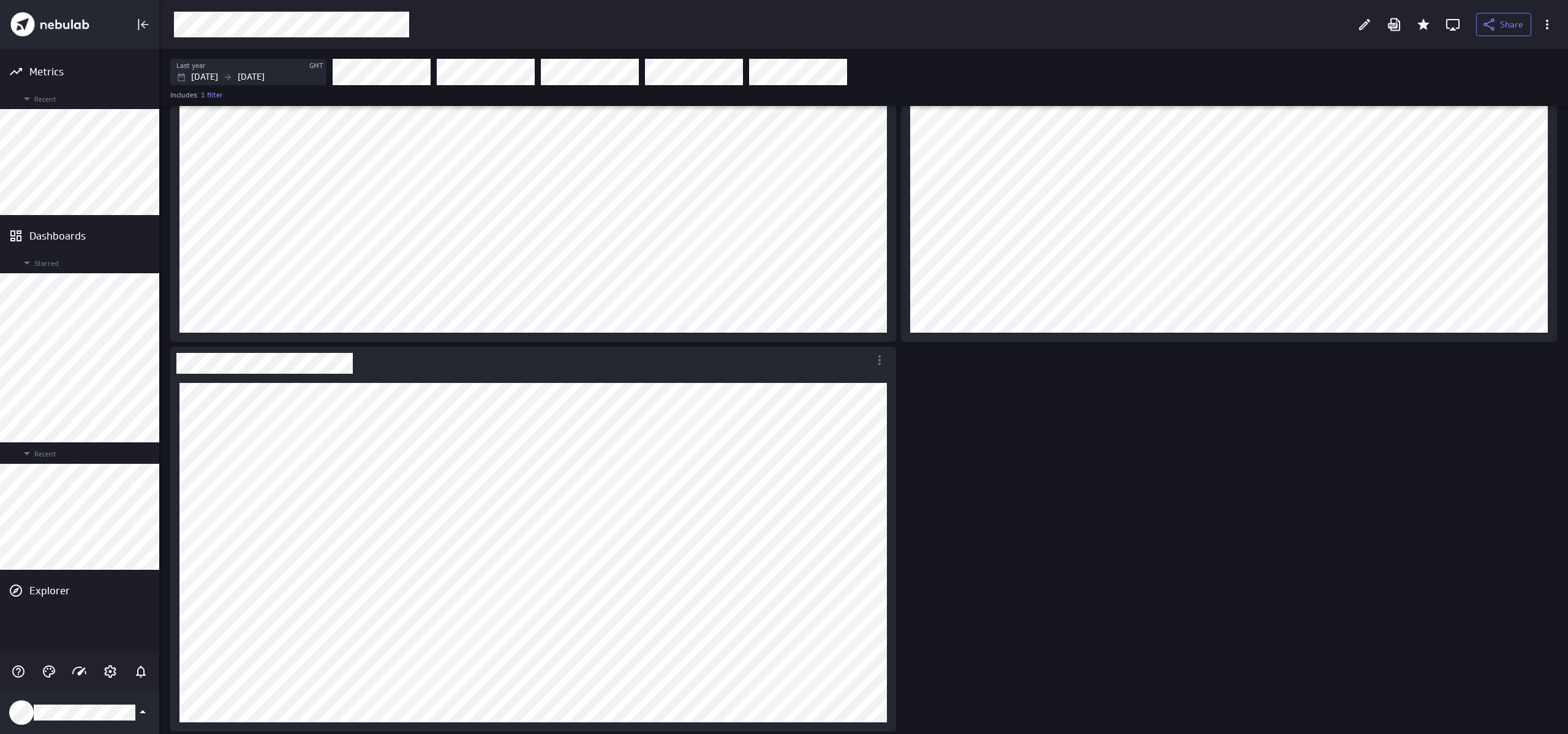
click at [1014, 489] on div "Dashboard content with 5 widgets" at bounding box center [866, 156] width 1396 height 1157
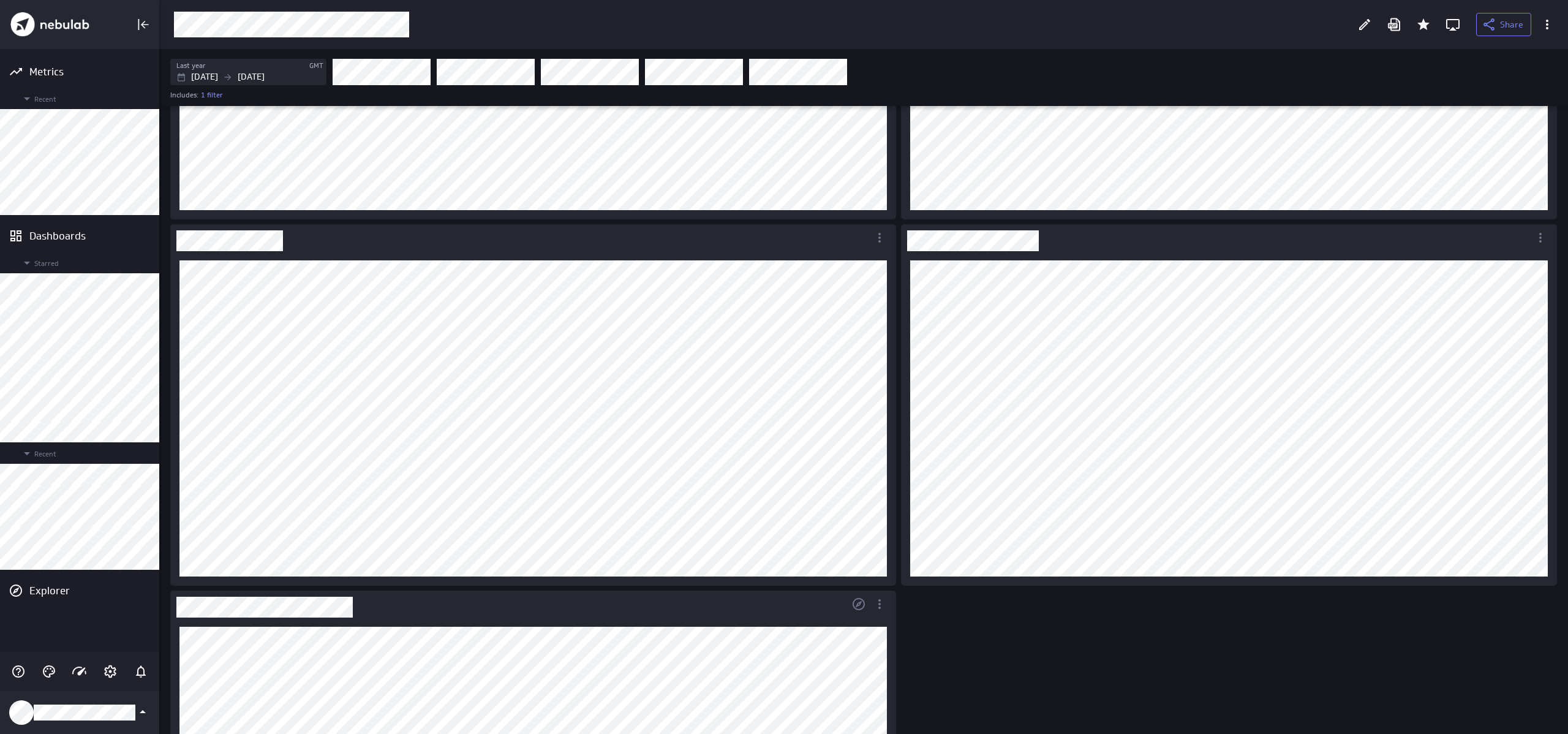
scroll to position [0, 0]
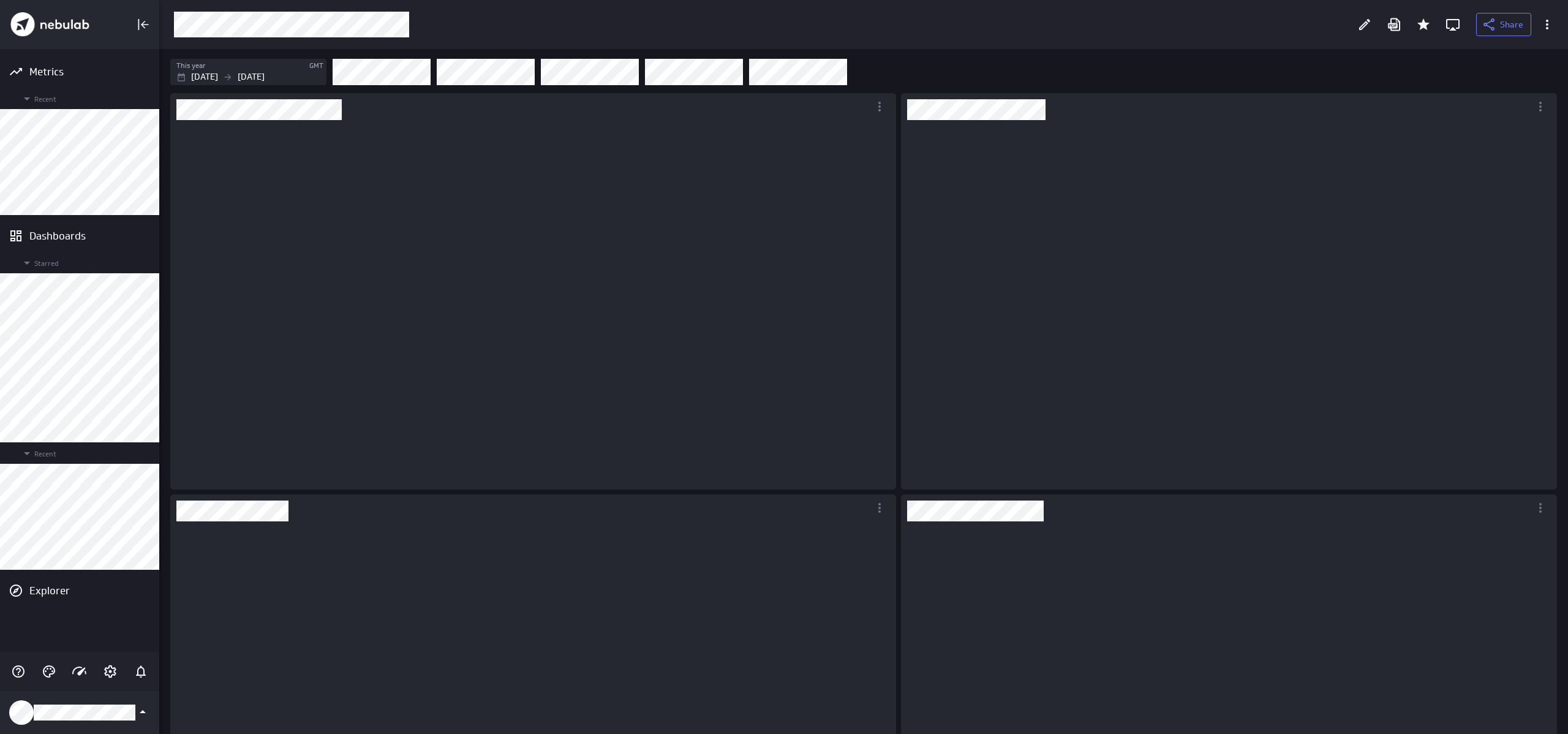
scroll to position [352, 638]
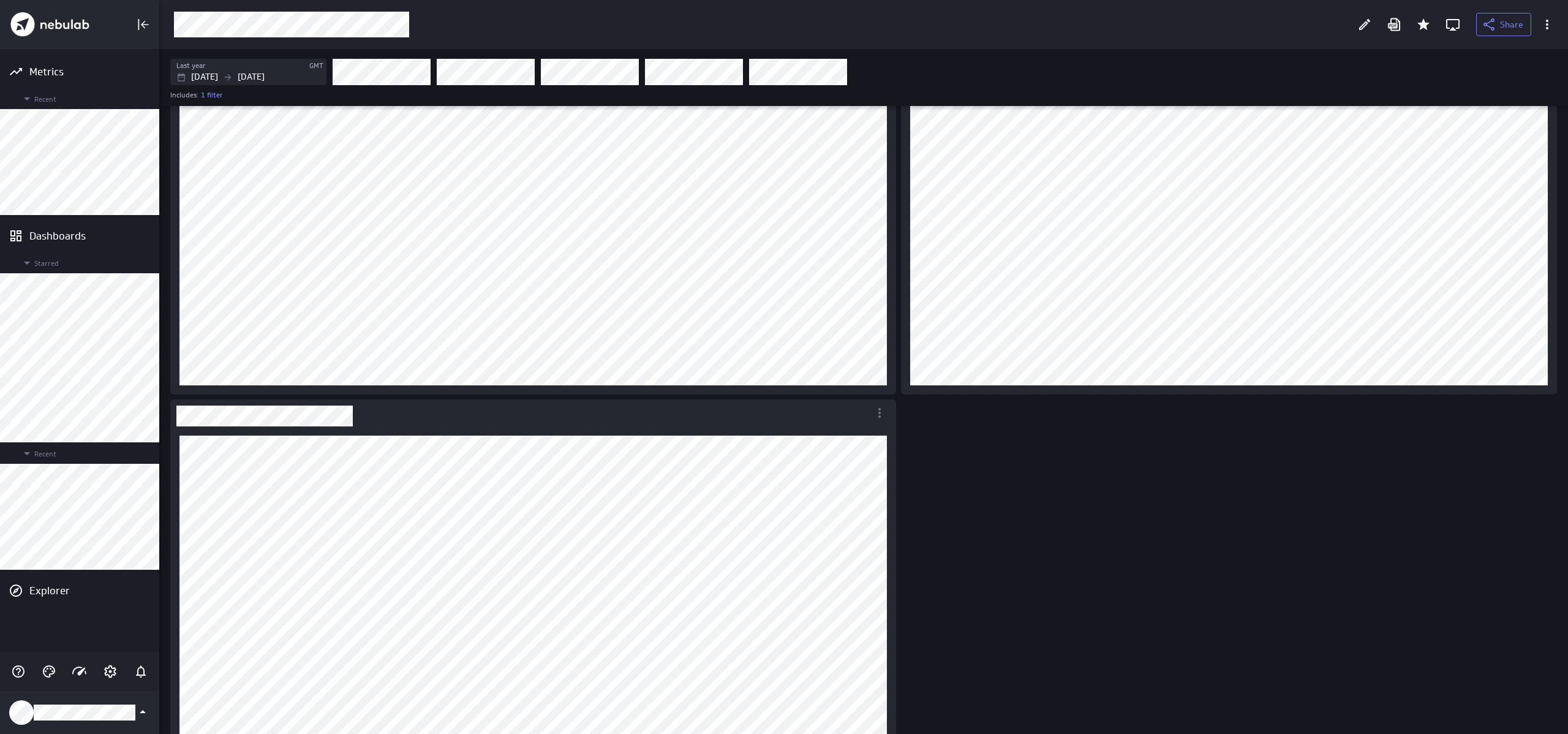
scroll to position [529, 0]
